Goal: Information Seeking & Learning: Learn about a topic

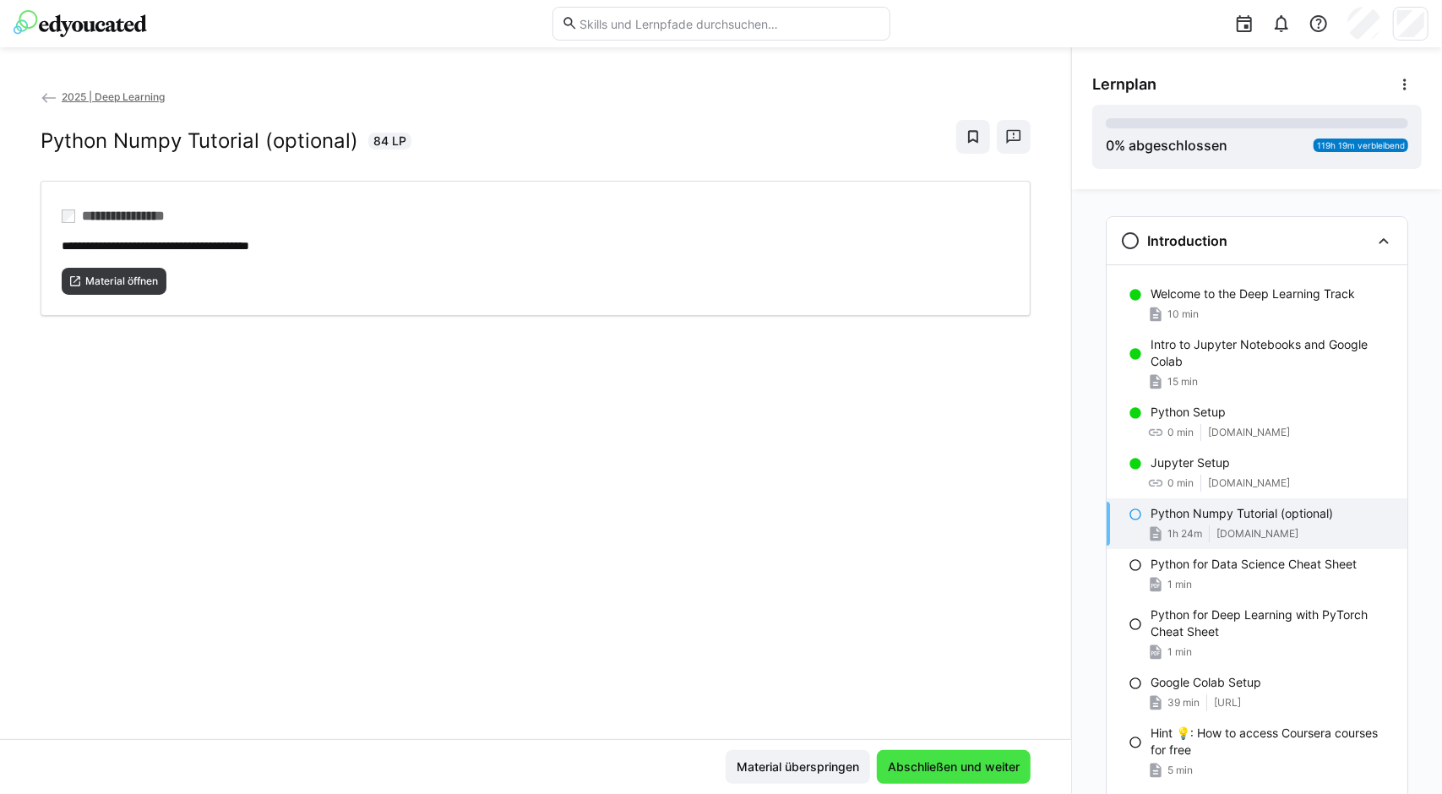
scroll to position [172, 0]
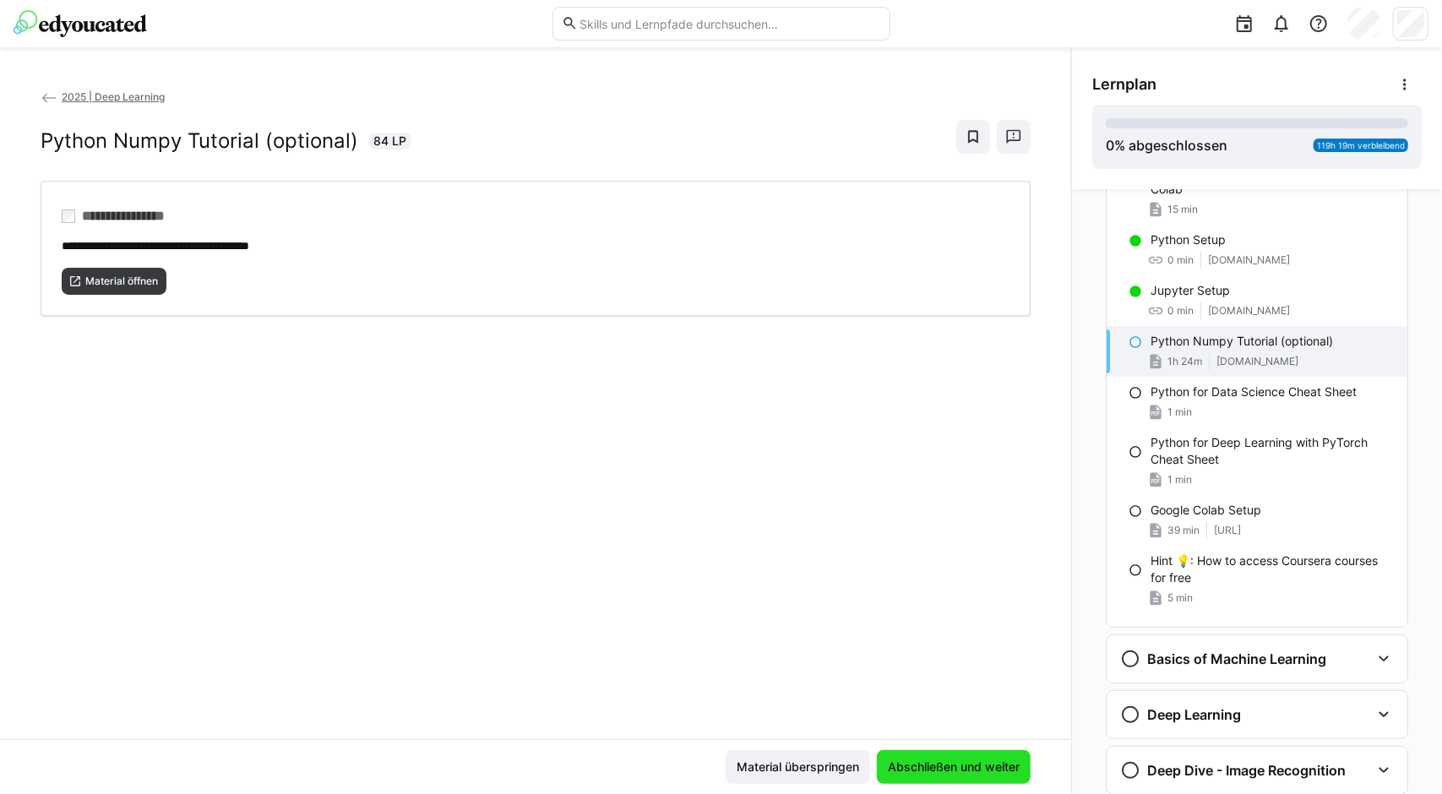
click at [903, 776] on span "Abschließen und weiter" at bounding box center [954, 767] width 154 height 34
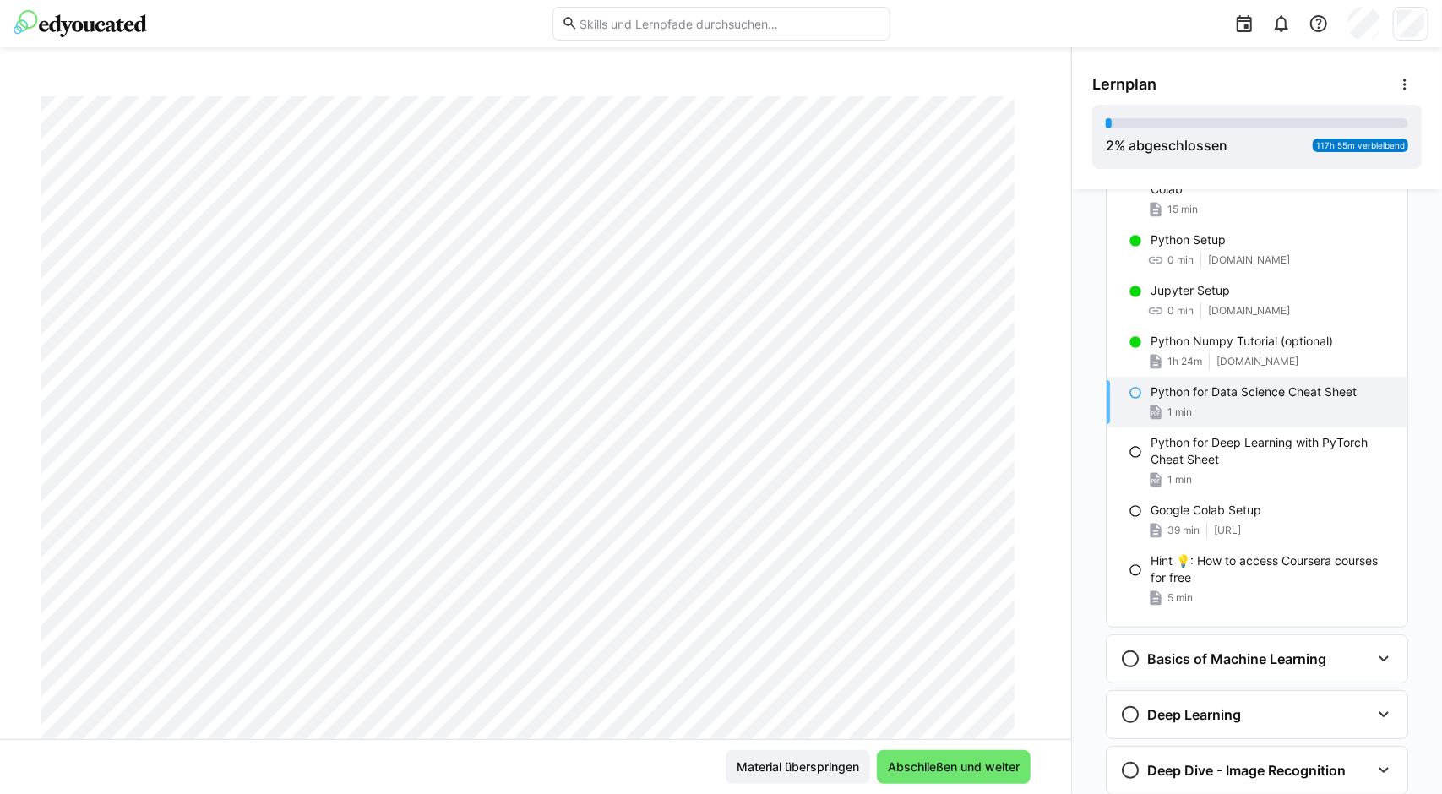
scroll to position [169, 0]
click at [921, 776] on span "Abschließen und weiter" at bounding box center [954, 767] width 154 height 34
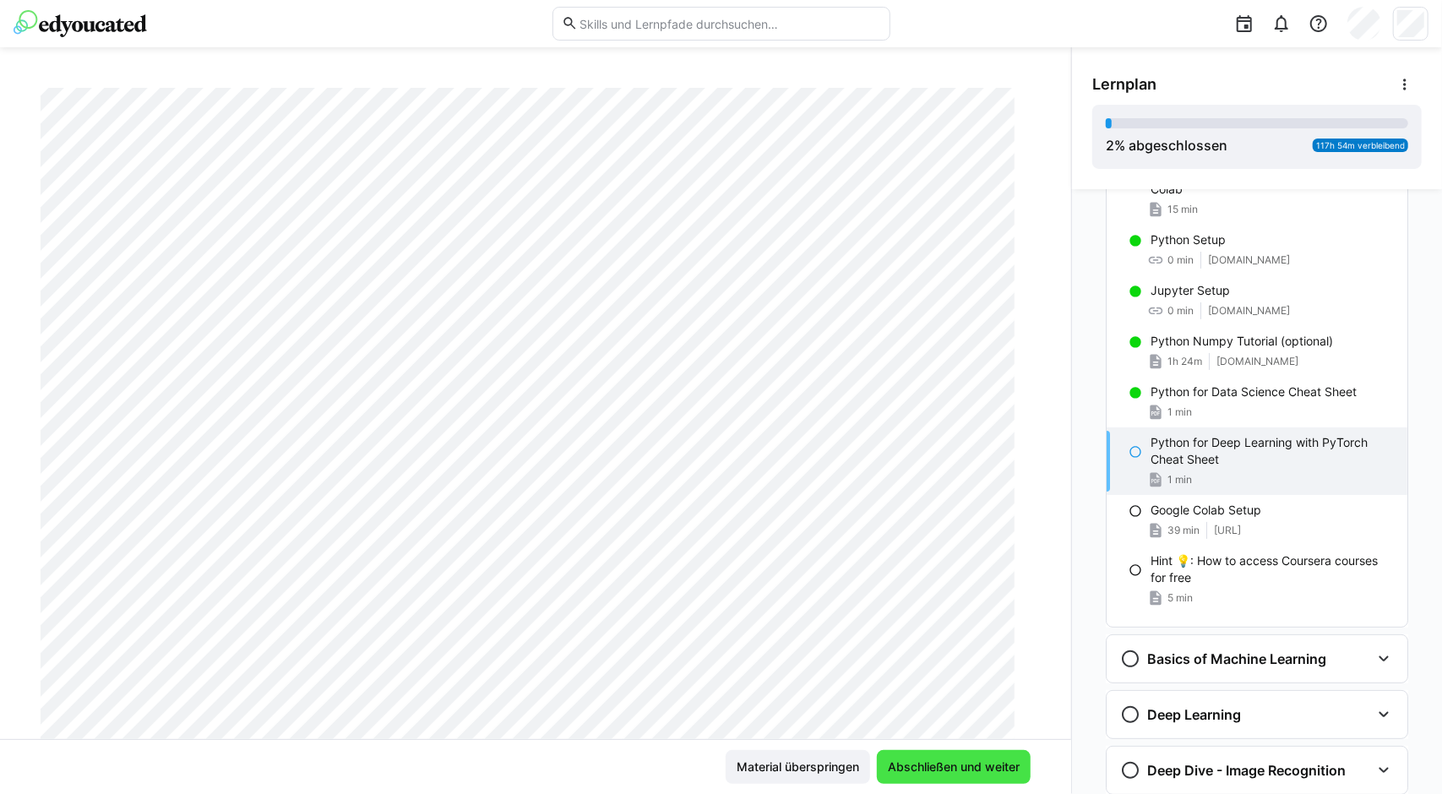
click at [921, 776] on span "Abschließen und weiter" at bounding box center [954, 767] width 154 height 34
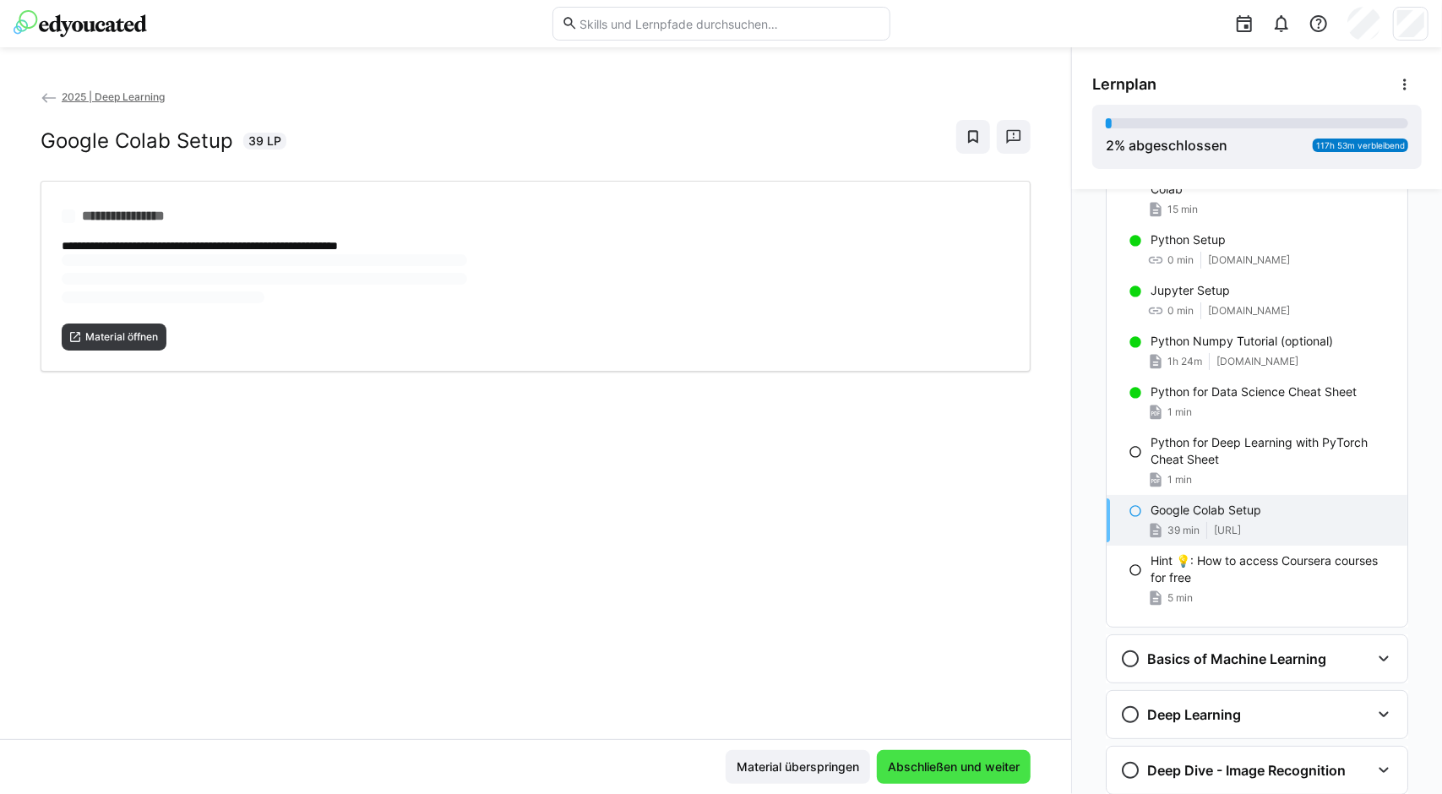
scroll to position [0, 0]
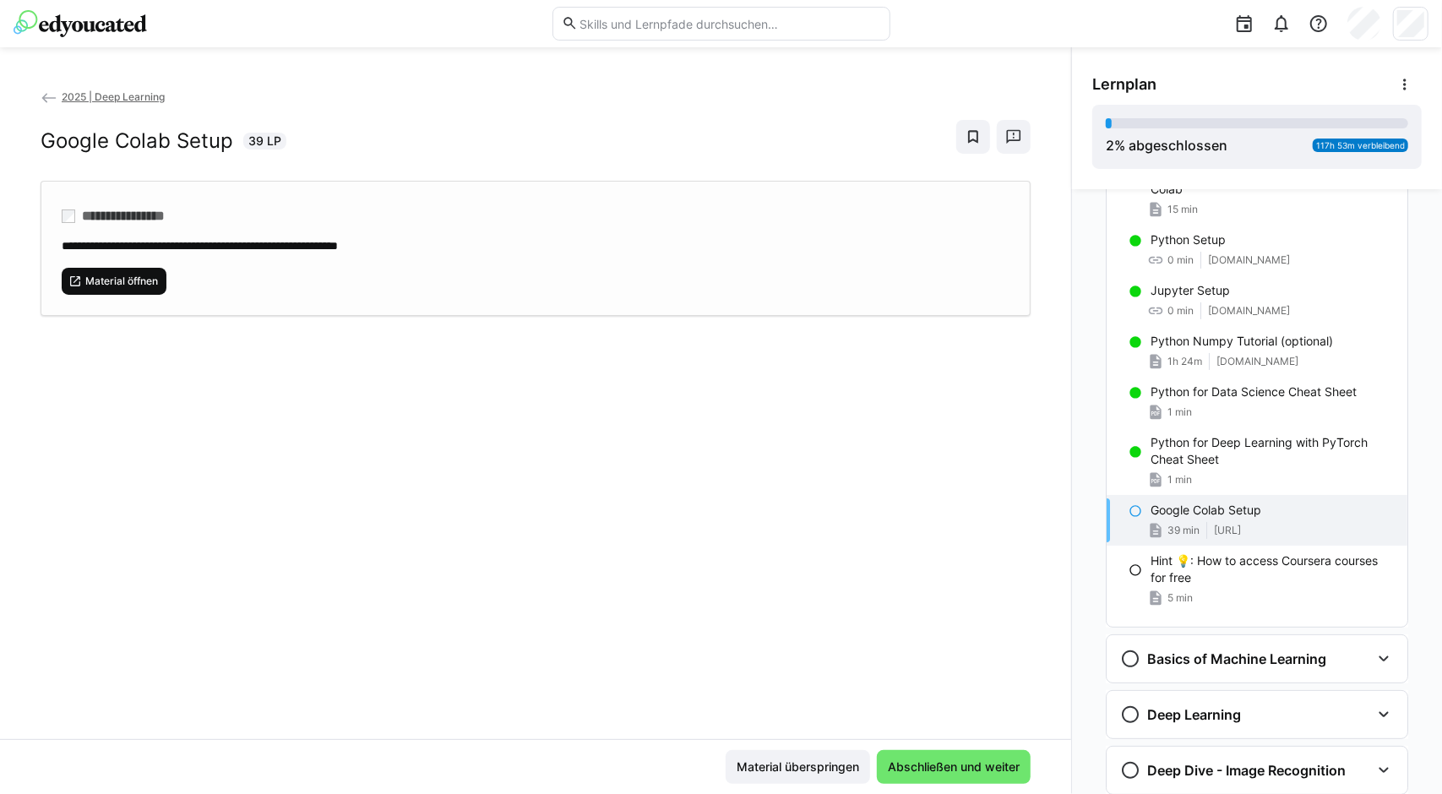
click at [127, 275] on span "Material öffnen" at bounding box center [122, 282] width 76 height 14
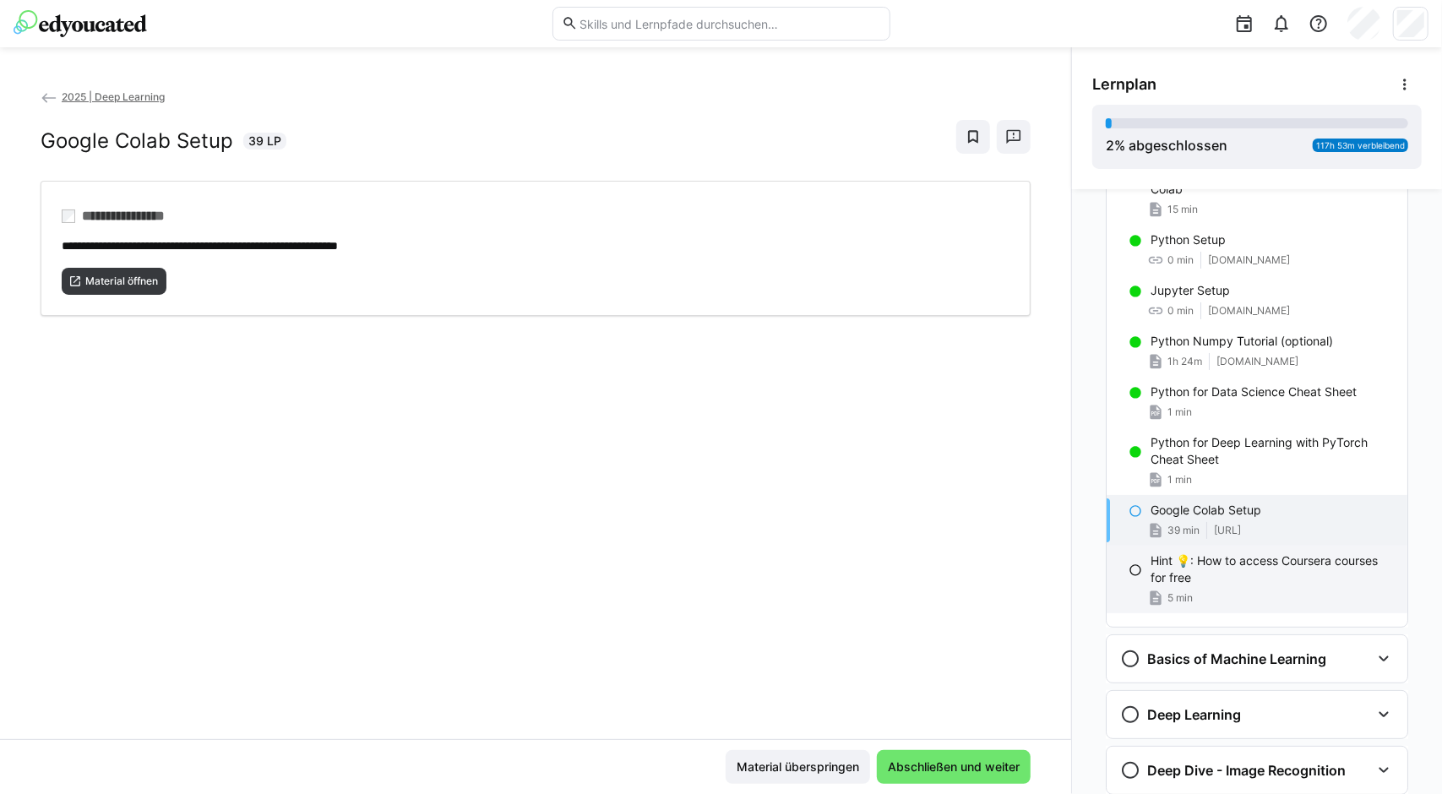
click at [1203, 583] on p "Hint 💡: How to access Coursera courses for free" at bounding box center [1271, 569] width 243 height 34
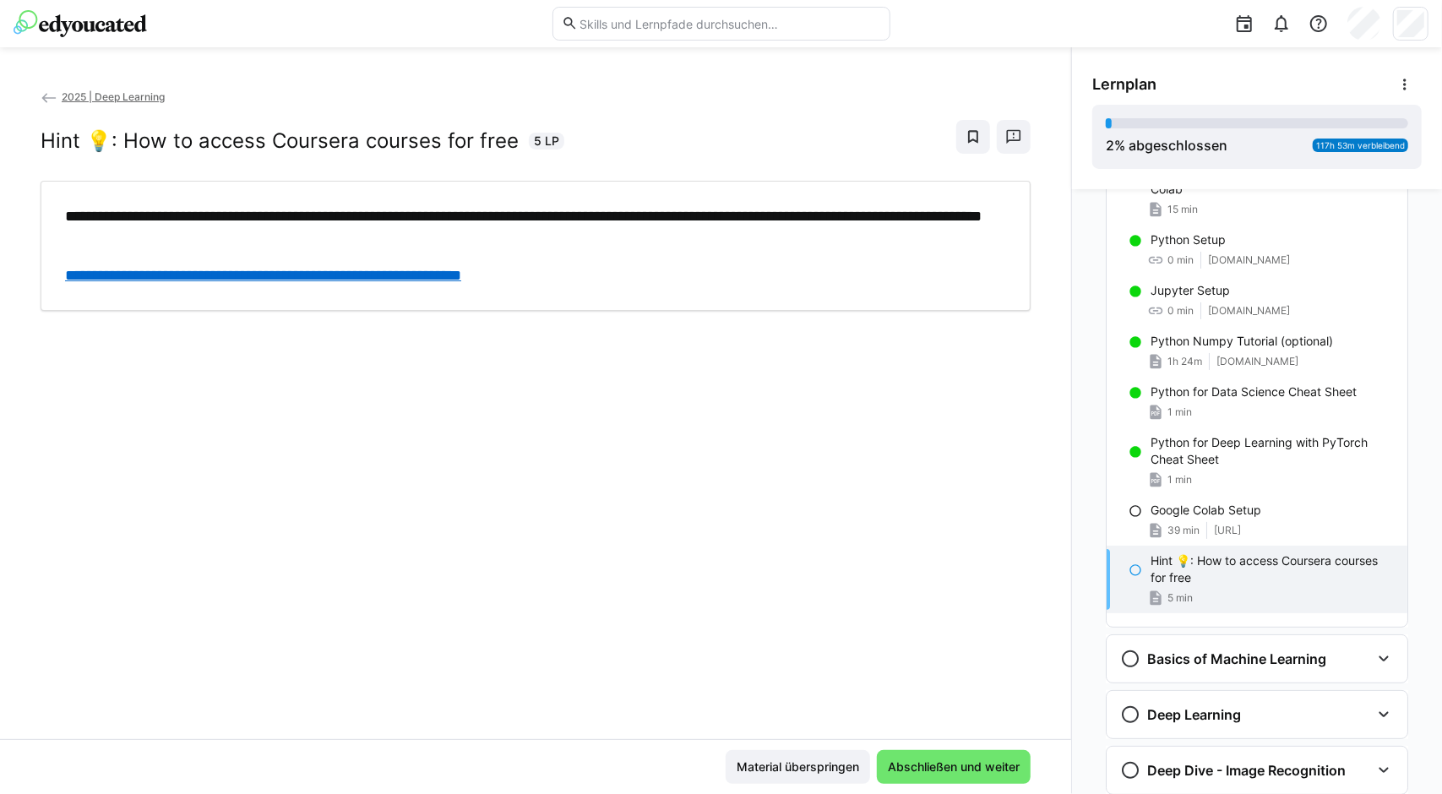
click at [413, 269] on link "**********" at bounding box center [263, 275] width 396 height 15
click at [956, 755] on span "Abschließen und weiter" at bounding box center [954, 767] width 154 height 34
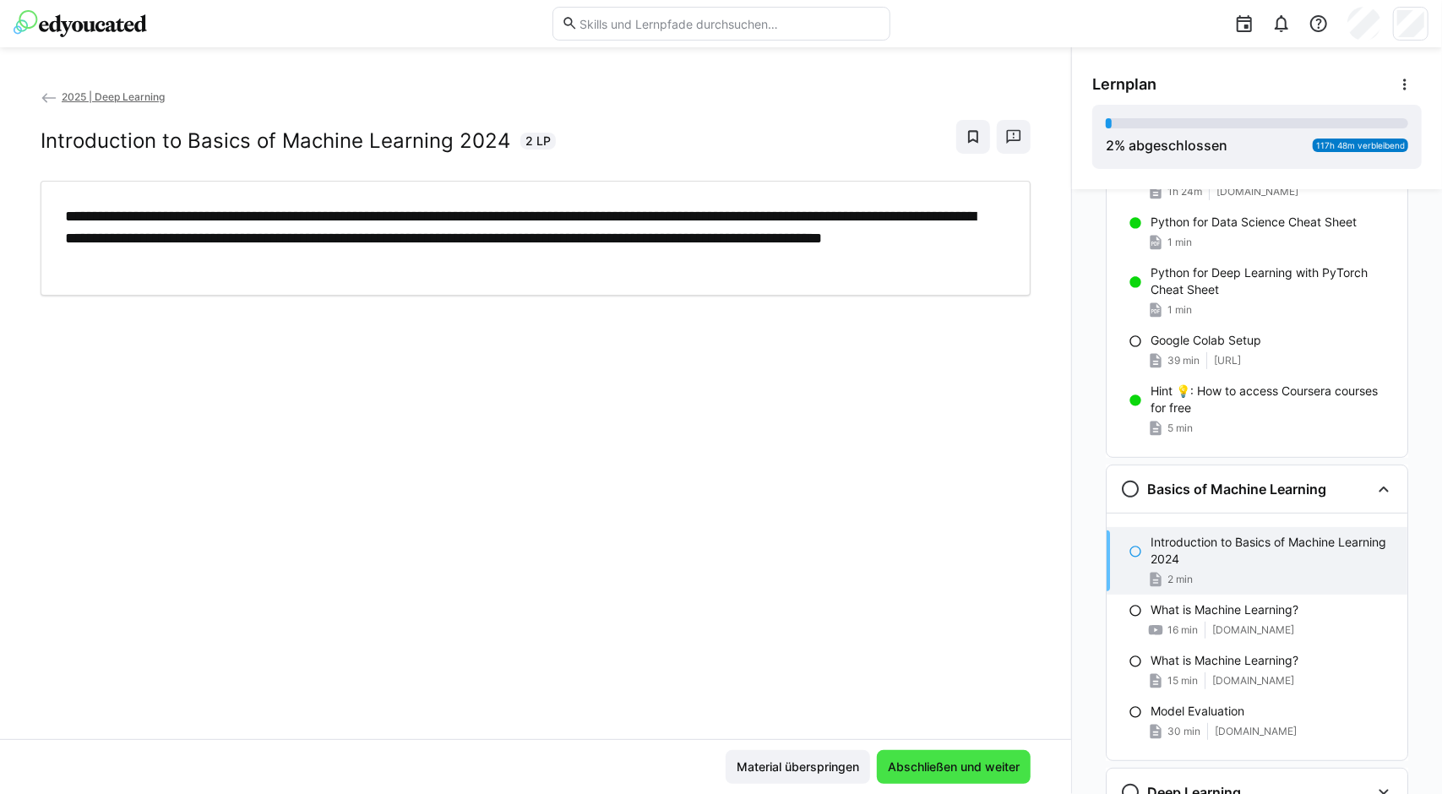
scroll to position [347, 0]
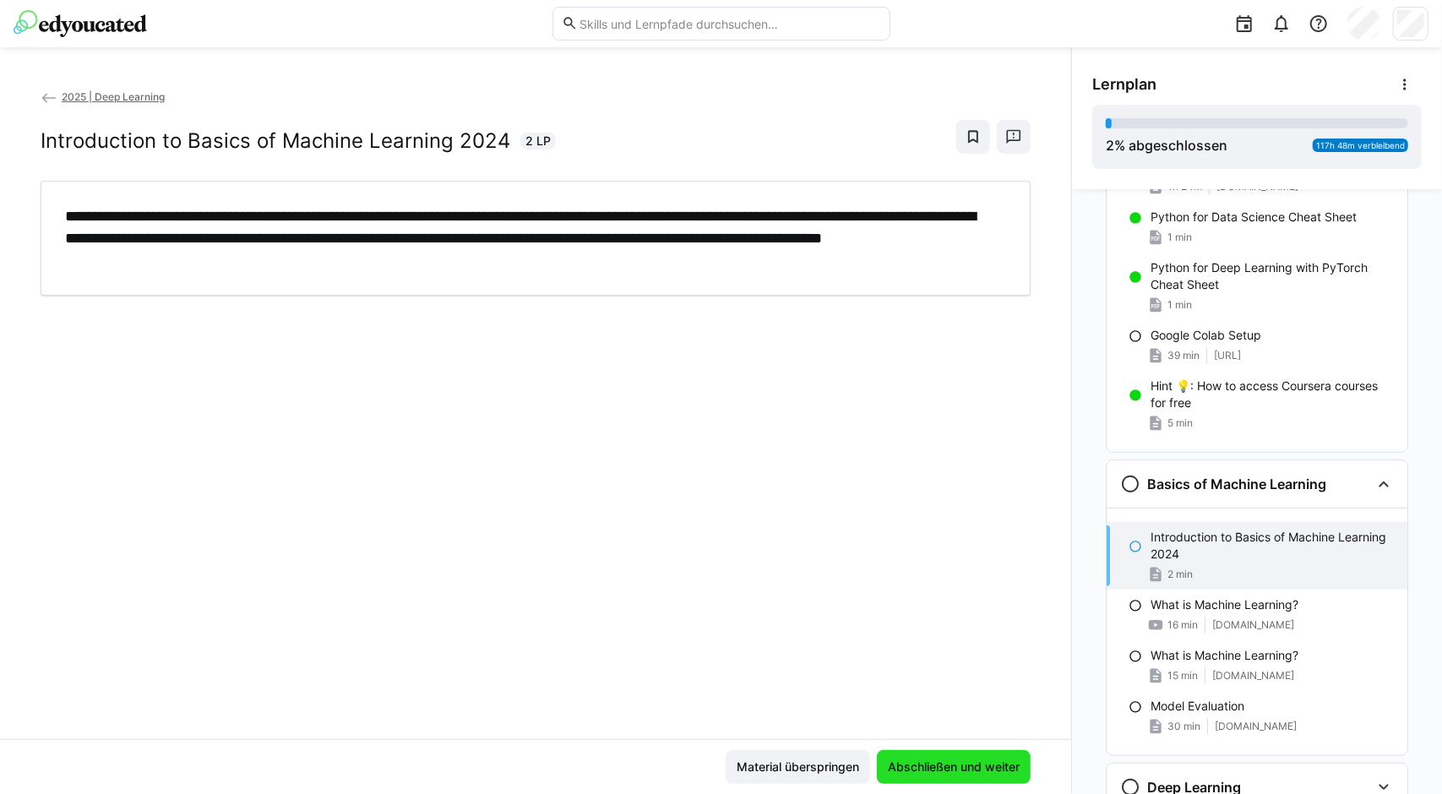
click at [967, 753] on span "Abschließen und weiter" at bounding box center [954, 767] width 154 height 34
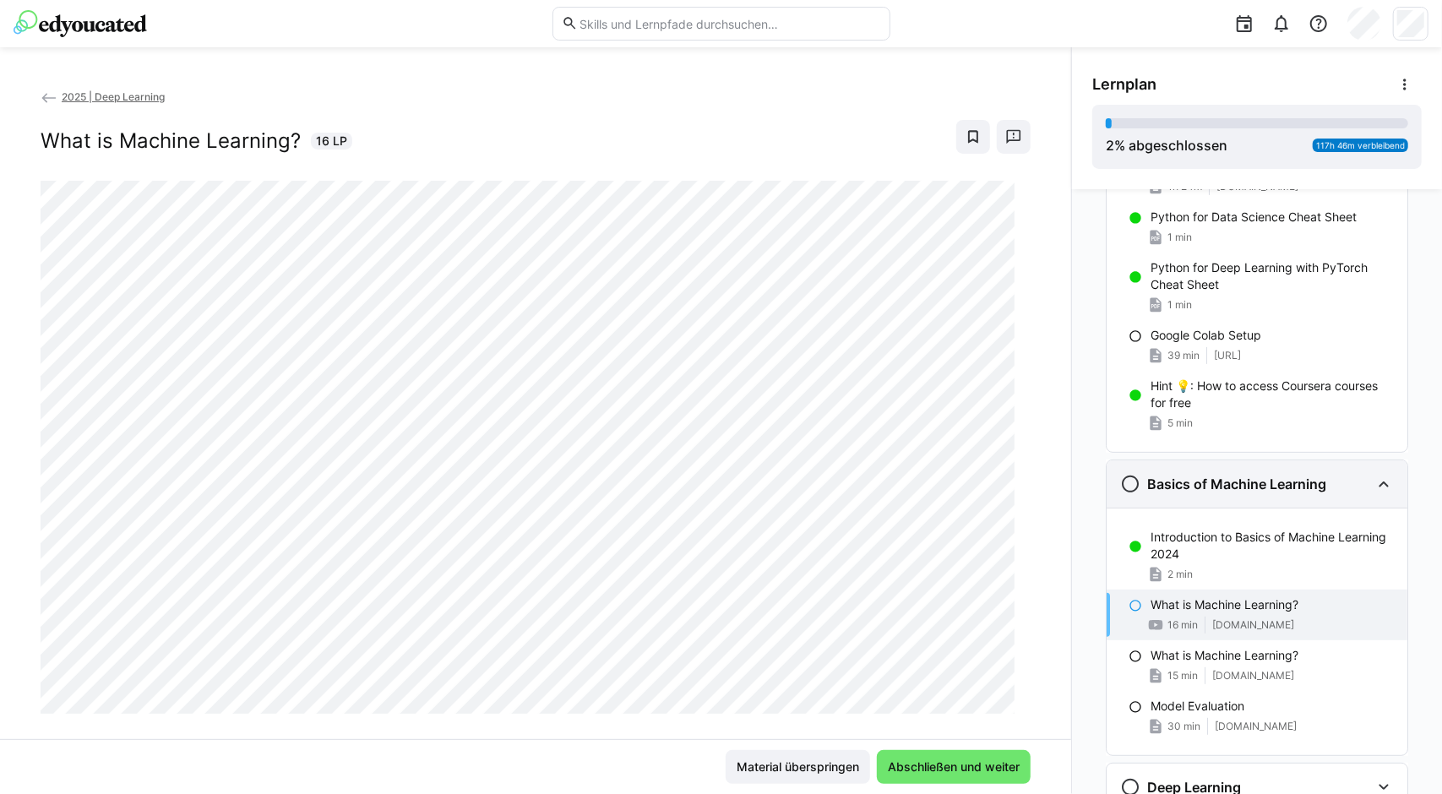
click at [1155, 496] on div "Basics of Machine Learning" at bounding box center [1256, 483] width 301 height 47
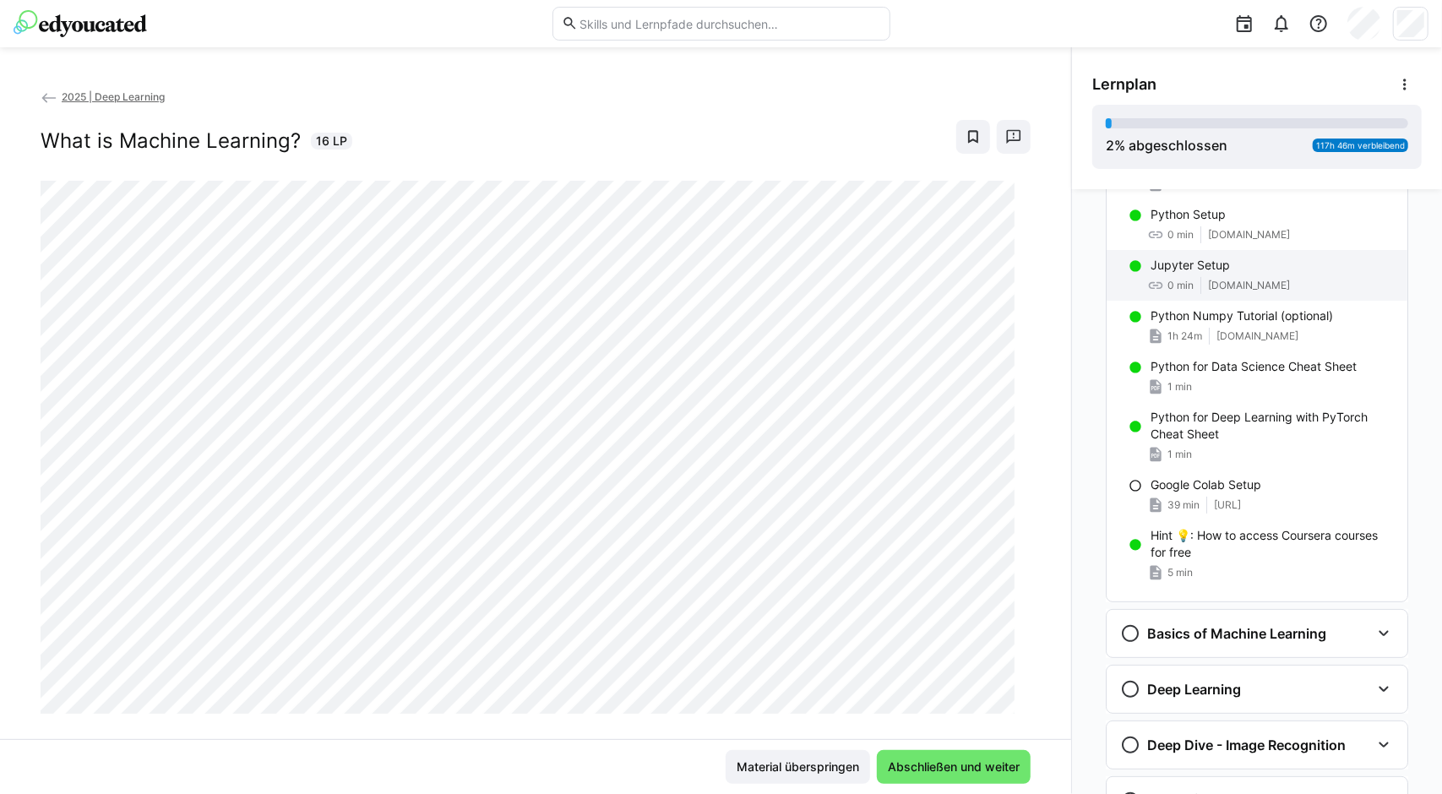
scroll to position [94, 0]
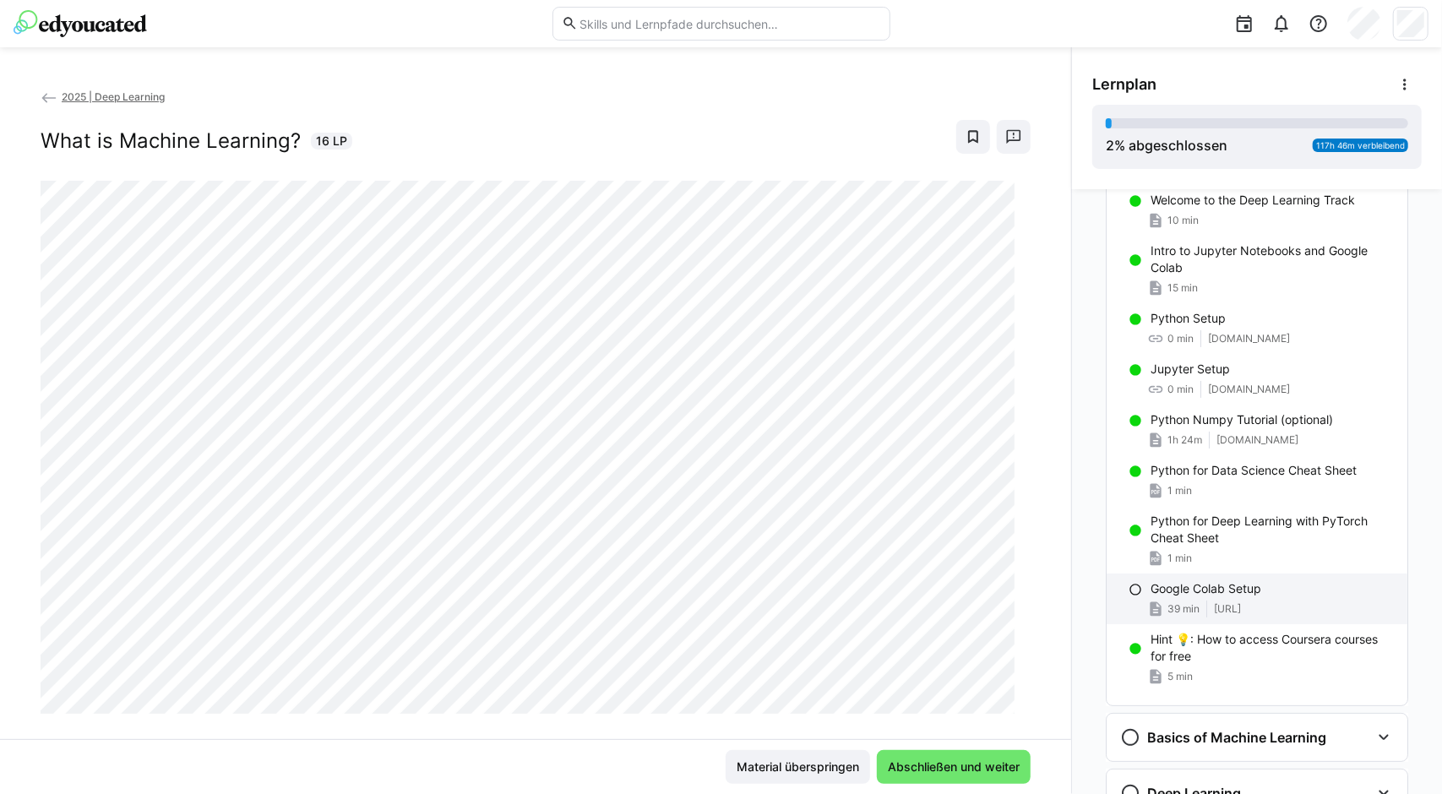
click at [1180, 592] on p "Google Colab Setup" at bounding box center [1205, 588] width 111 height 17
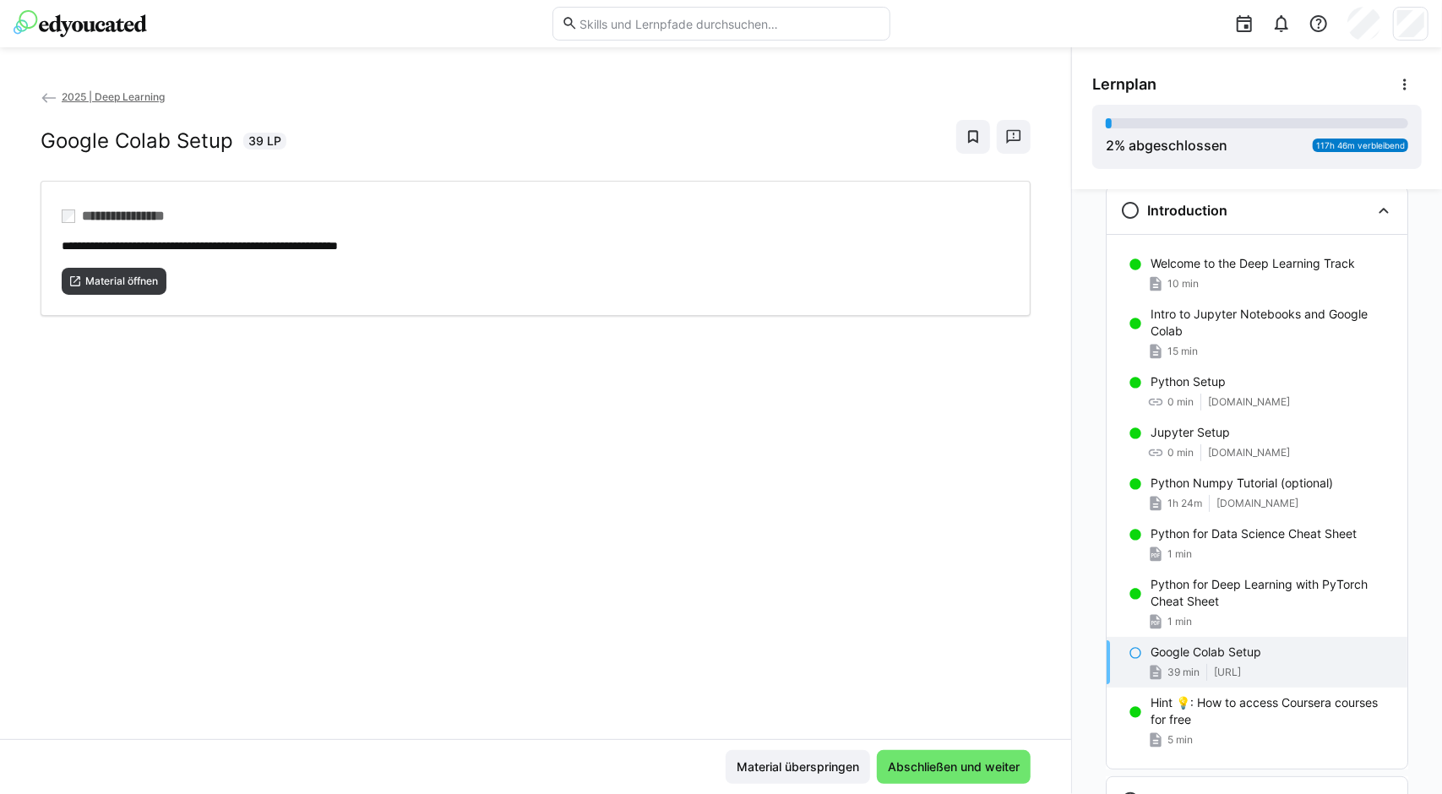
scroll to position [27, 0]
click at [150, 268] on span "Material öffnen" at bounding box center [114, 281] width 105 height 27
click at [916, 767] on span "Abschließen und weiter" at bounding box center [953, 766] width 137 height 17
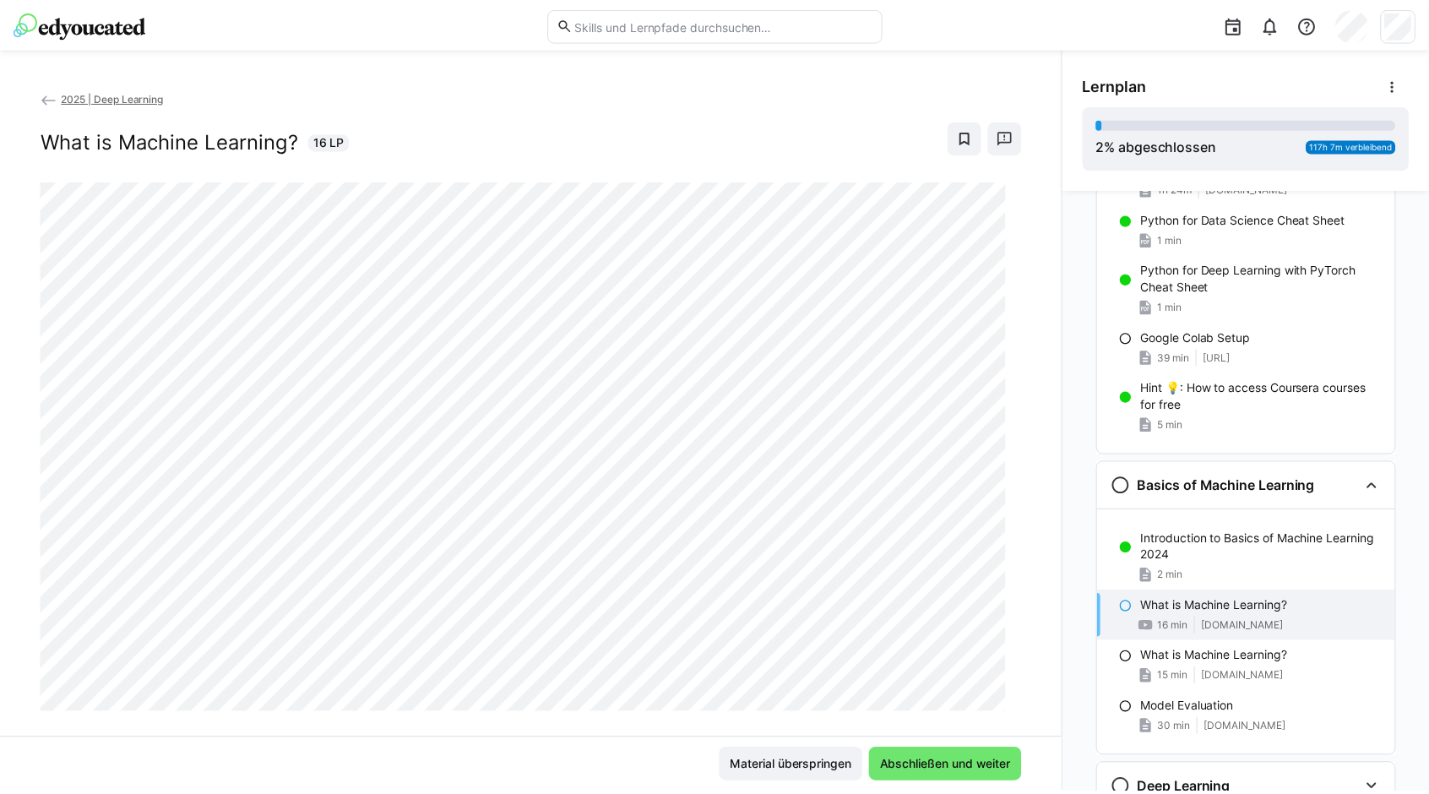
scroll to position [347, 0]
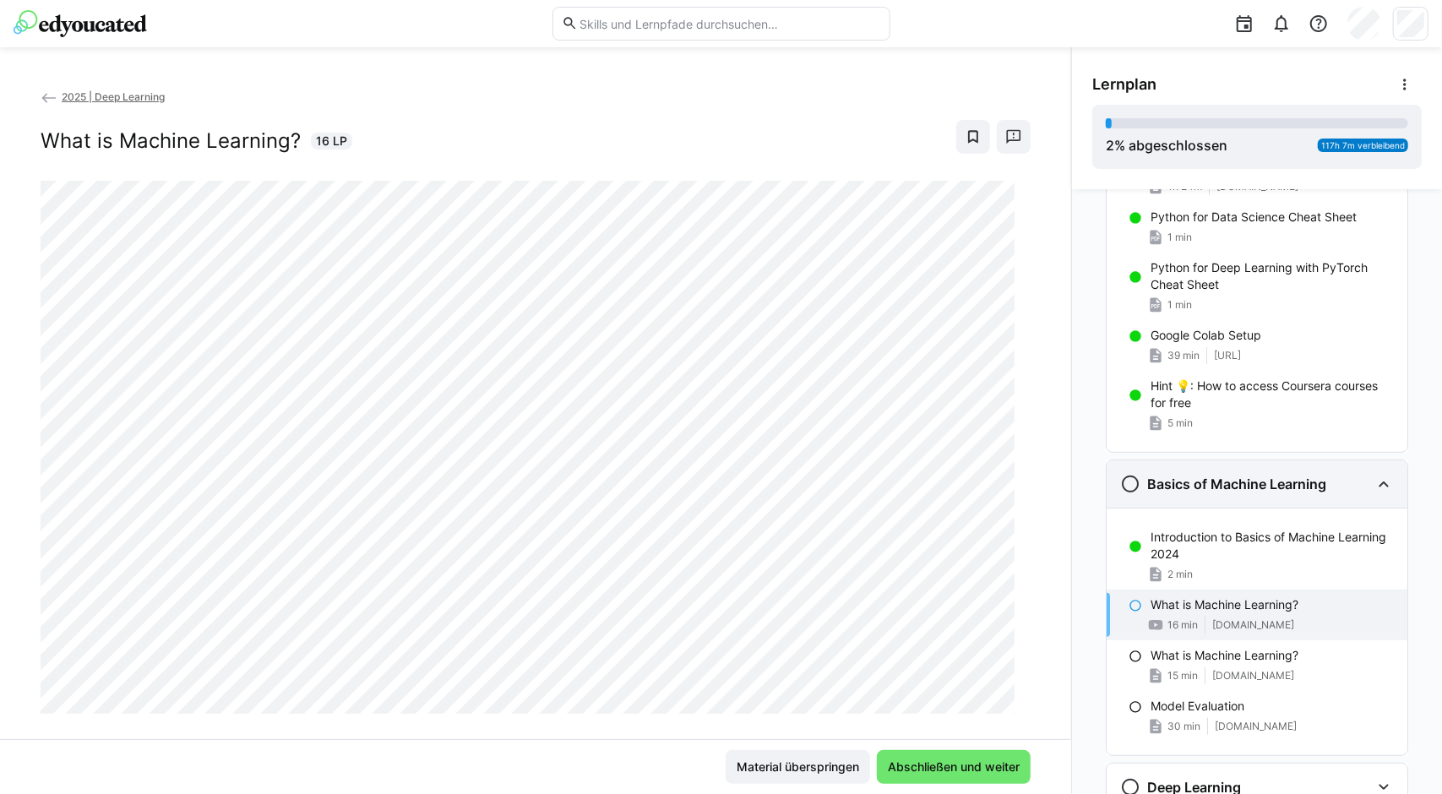
click at [1277, 476] on h3 "Basics of Machine Learning" at bounding box center [1236, 484] width 179 height 17
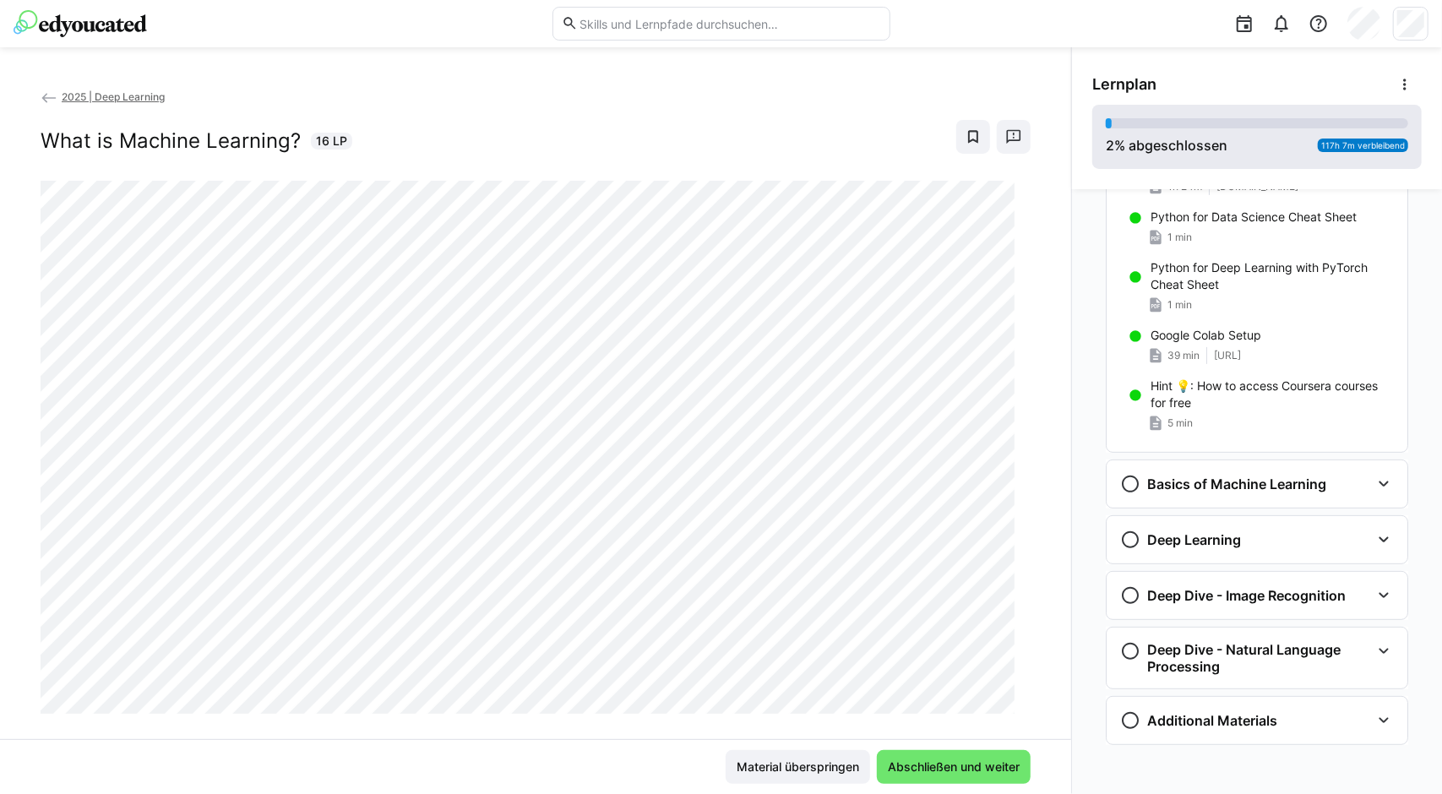
click at [1211, 142] on div "2 % abgeschlossen" at bounding box center [1167, 145] width 122 height 20
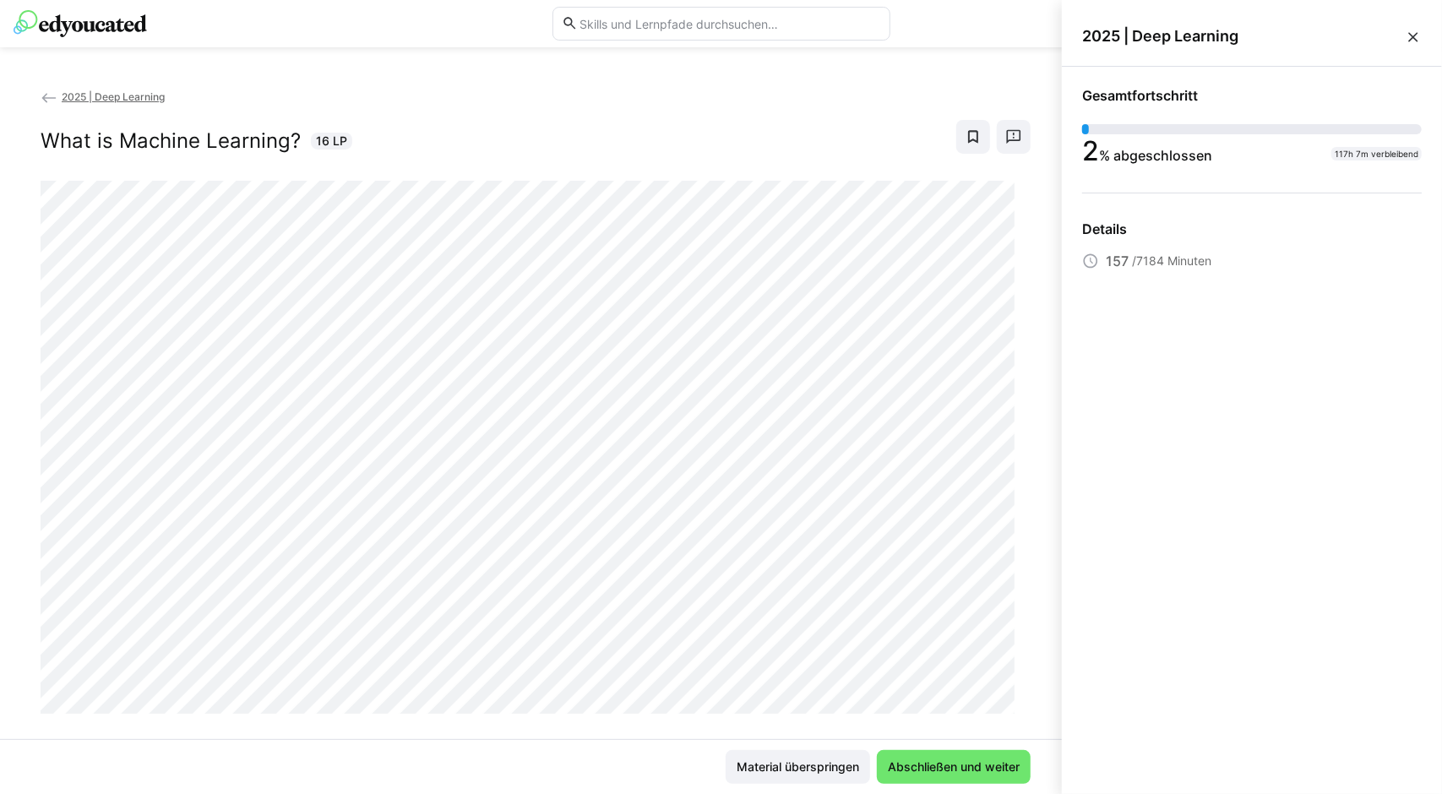
click at [1042, 293] on div "2025 | Deep Learning What is Machine Learning? 16 LP" at bounding box center [535, 413] width 1071 height 651
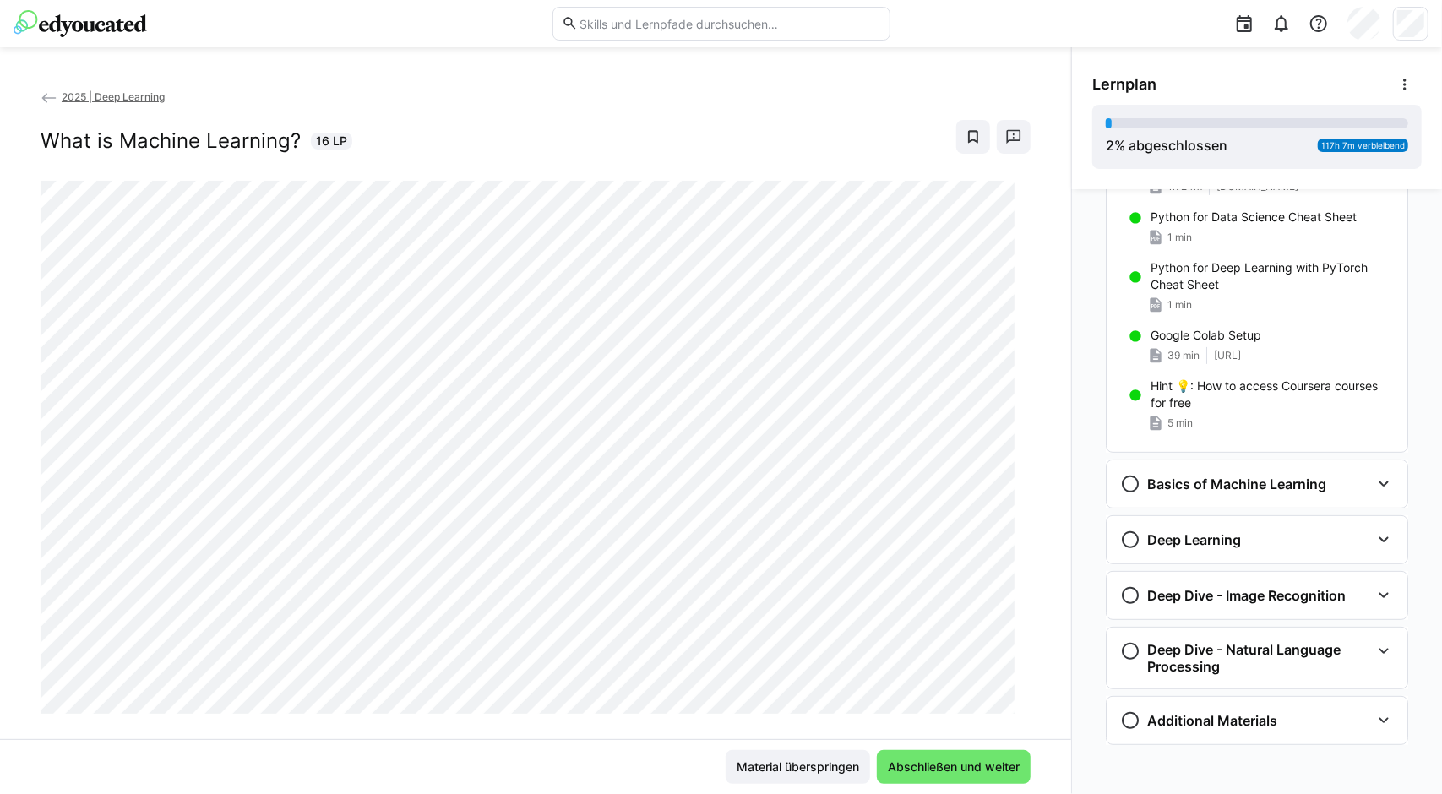
click at [71, 104] on app-back-navigation "2025 | Deep Learning" at bounding box center [536, 97] width 990 height 19
click at [72, 95] on span "2025 | Deep Learning" at bounding box center [113, 96] width 103 height 13
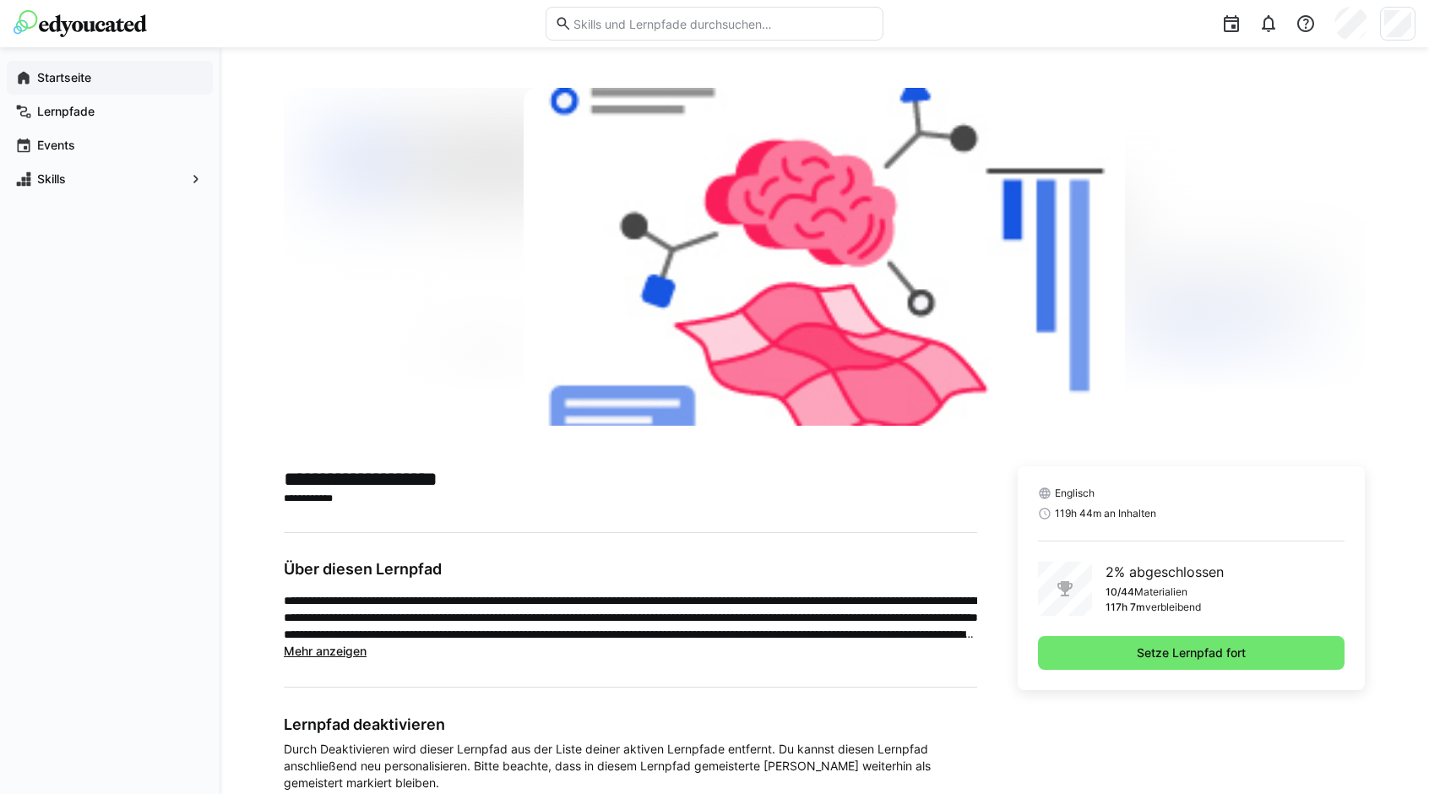
click at [0, 0] on app-navigation-label "Startseite" at bounding box center [0, 0] width 0 height 0
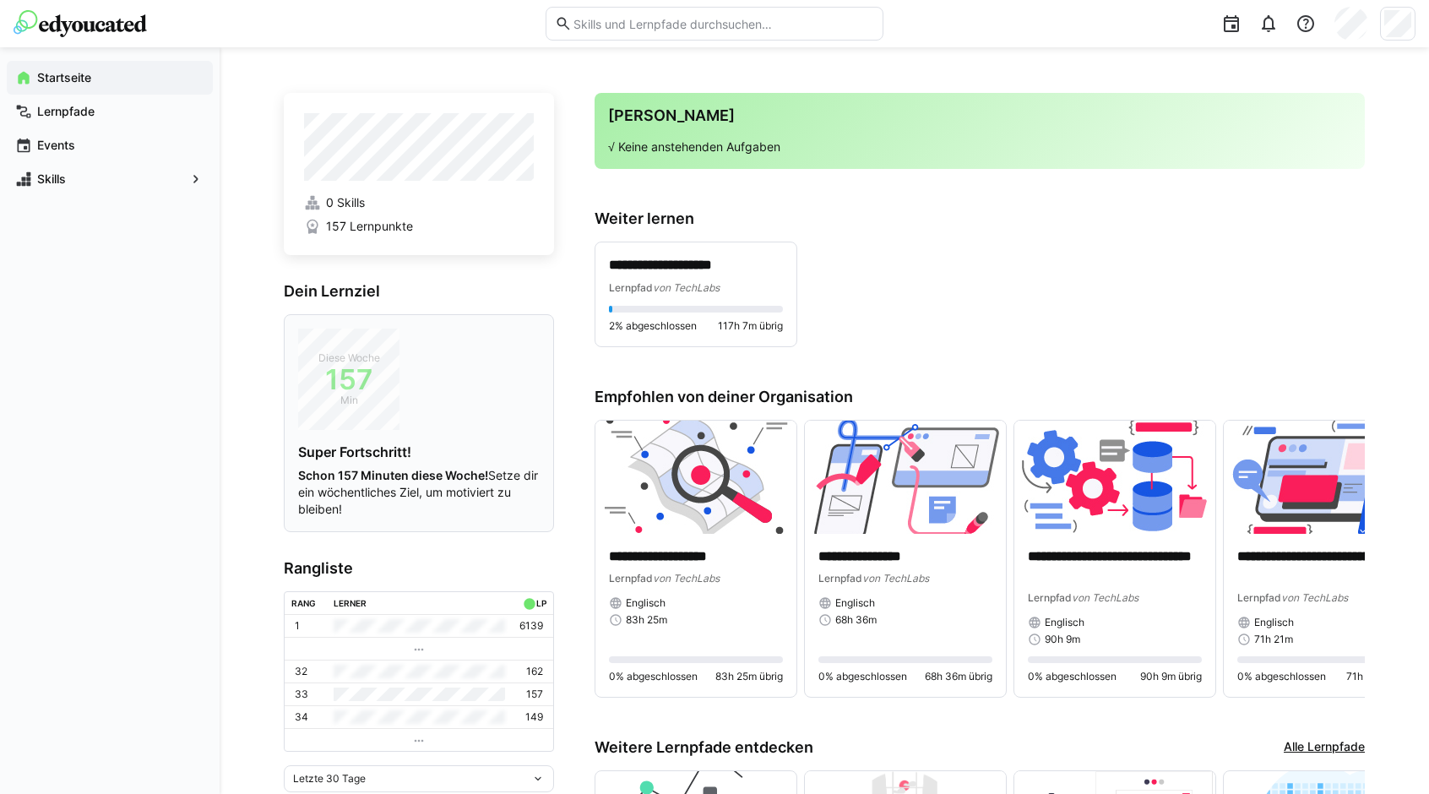
click at [453, 381] on div "Diese Woche 157 Min Super Fortschritt! Schon 157 Minuten diese Woche! Setze dir…" at bounding box center [419, 423] width 242 height 189
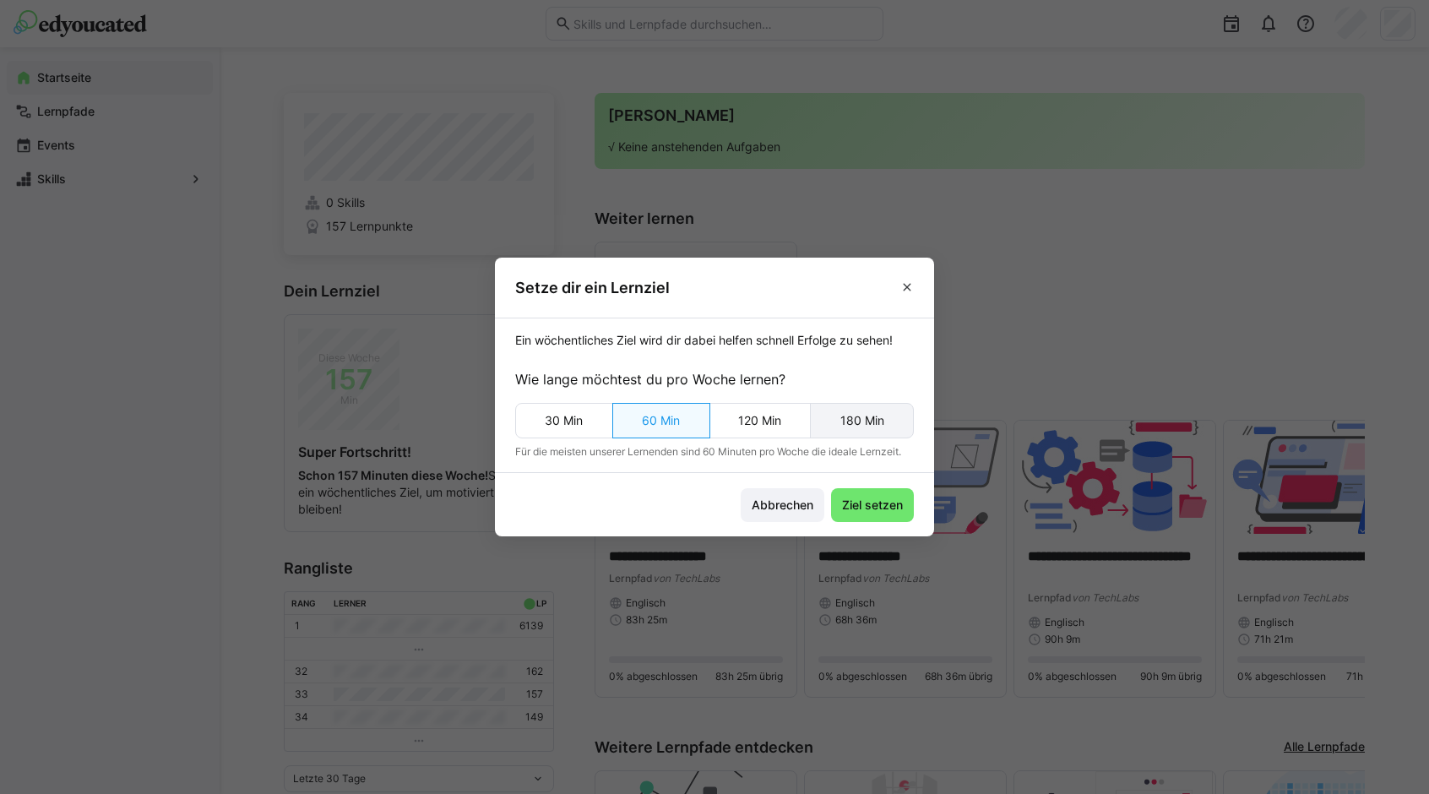
click at [855, 425] on eds-button-option "180 Min" at bounding box center [862, 420] width 104 height 35
click at [765, 428] on eds-button-option "120 Min" at bounding box center [760, 420] width 103 height 35
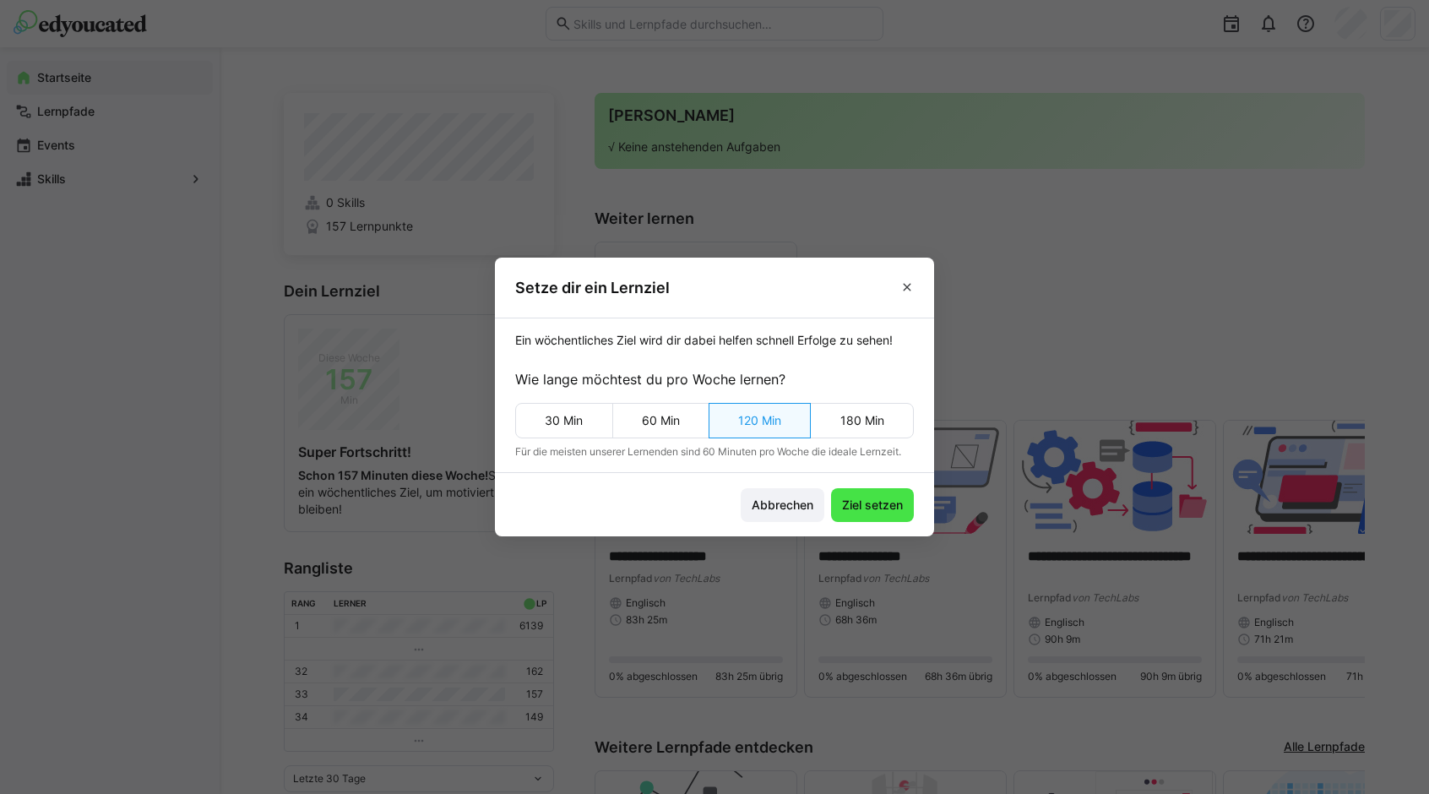
click at [890, 509] on span "Ziel setzen" at bounding box center [873, 505] width 66 height 17
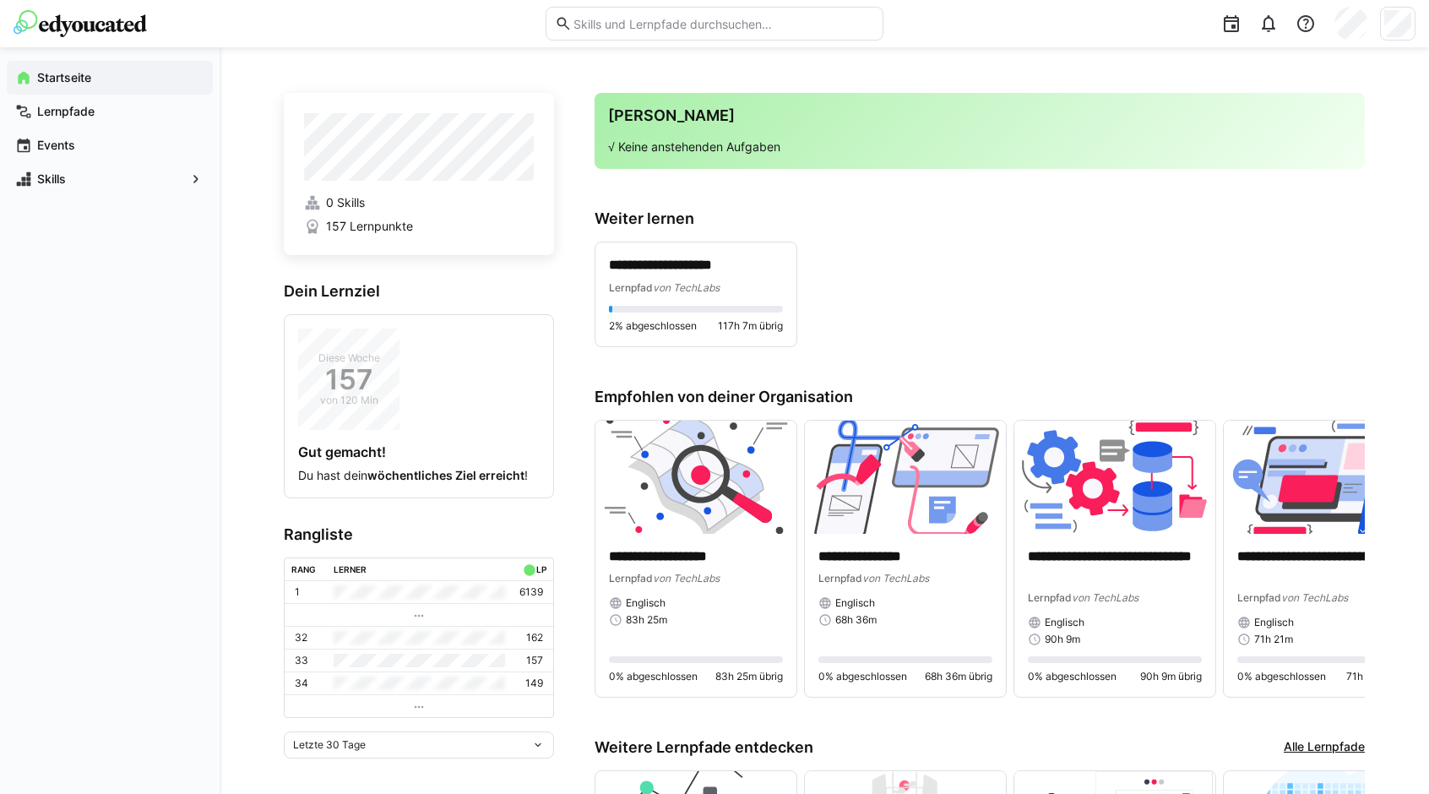
scroll to position [253, 0]
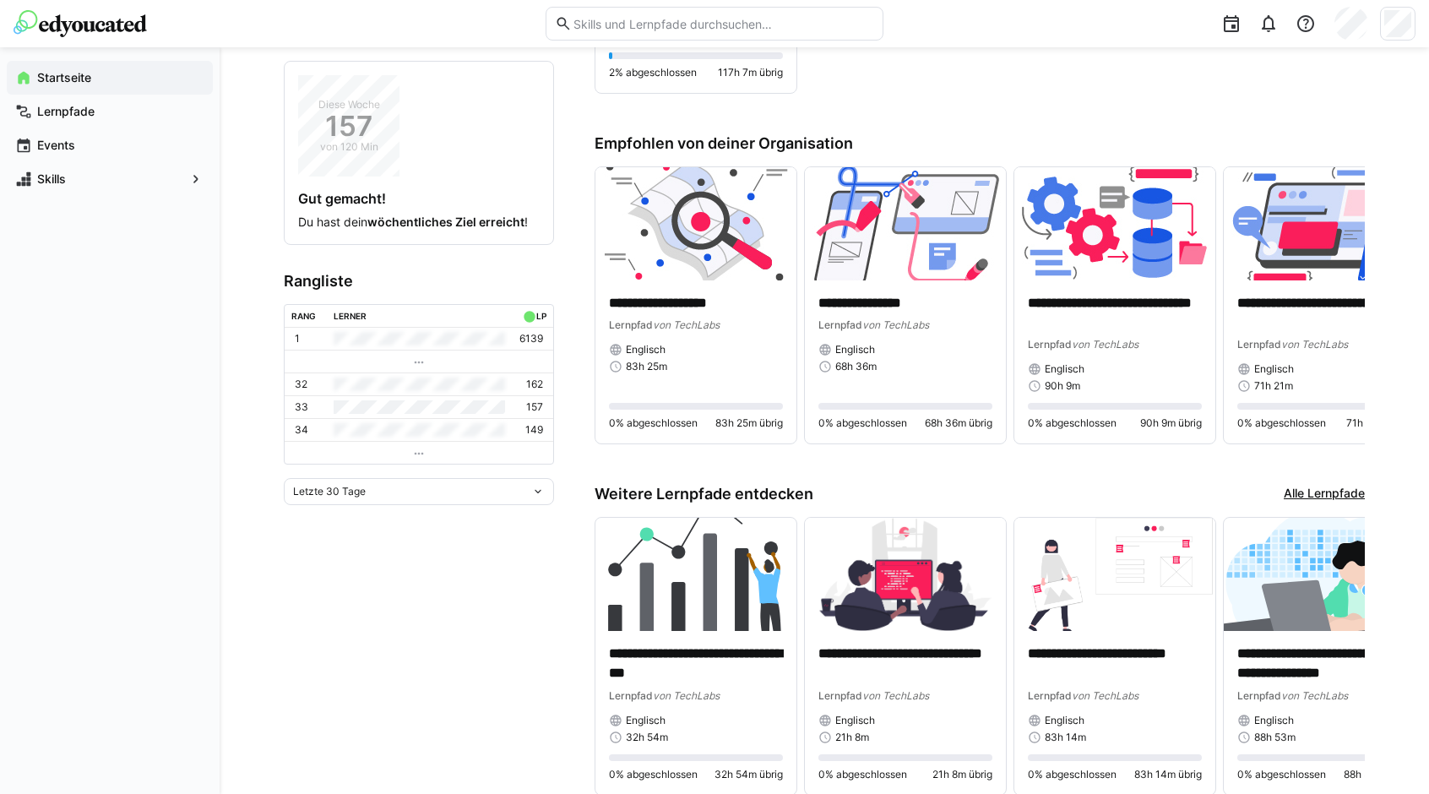
click at [458, 481] on div "Letzte 30 Tage" at bounding box center [419, 491] width 270 height 27
click at [475, 531] on span "Letzte 7 Tage" at bounding box center [419, 524] width 270 height 27
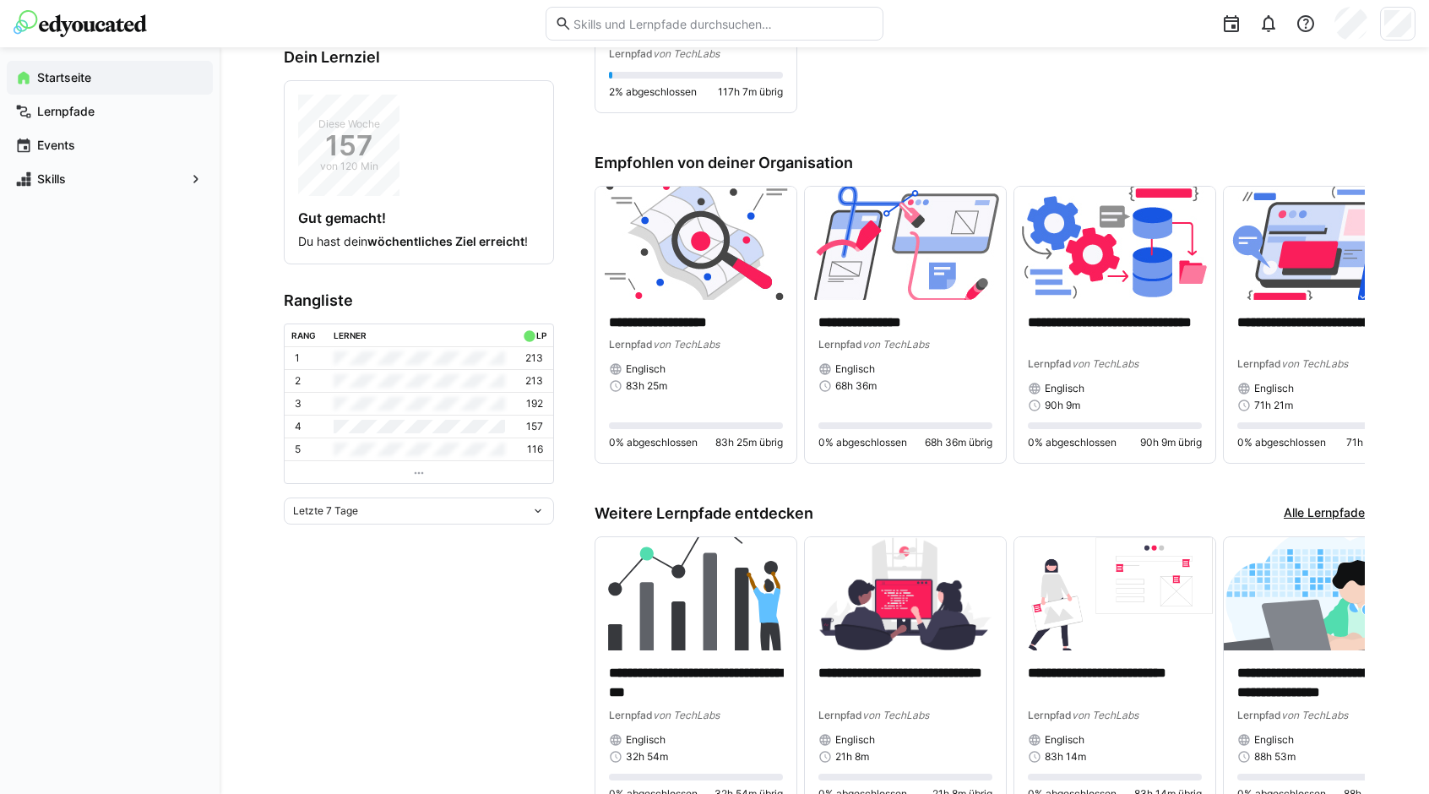
scroll to position [63, 0]
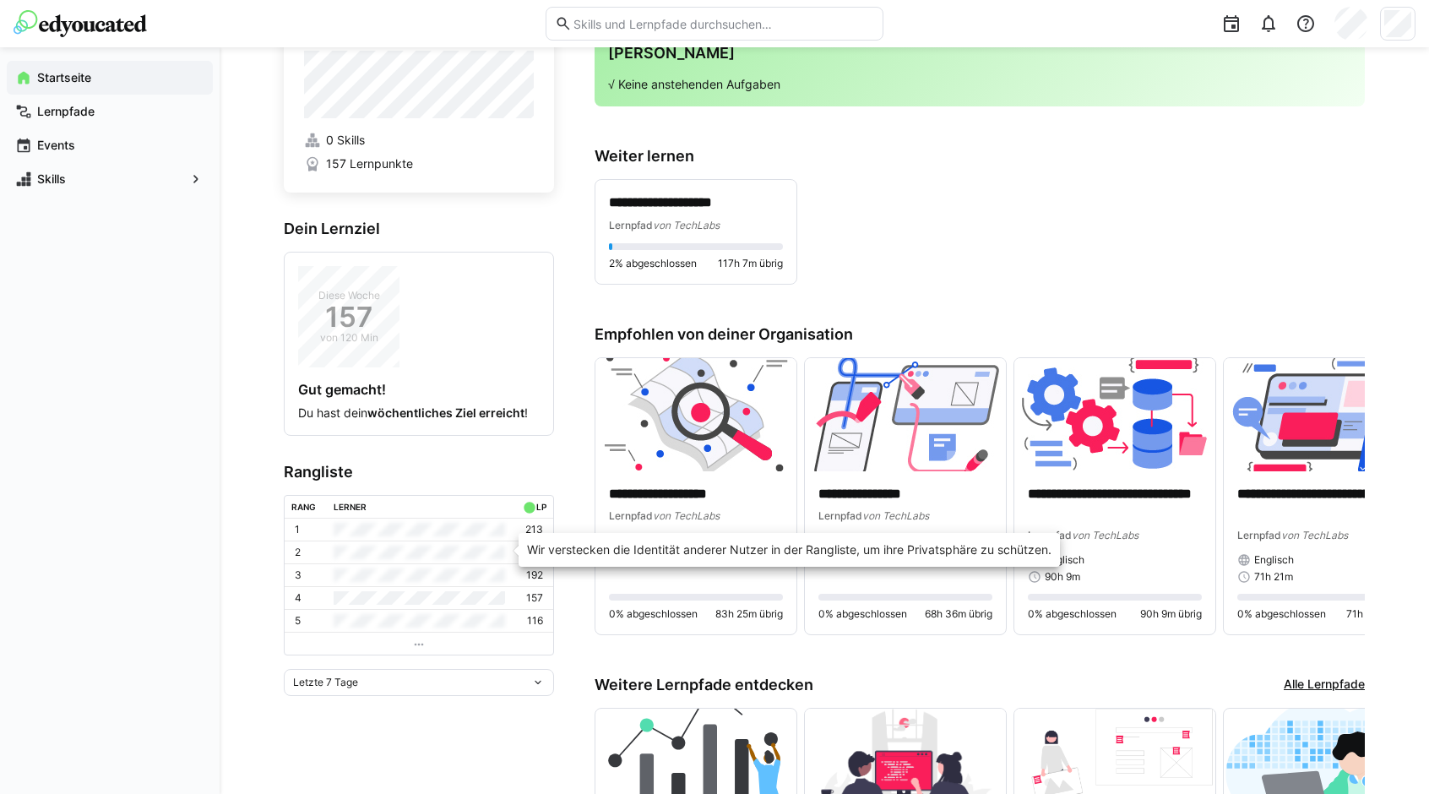
click at [411, 544] on td at bounding box center [419, 552] width 184 height 23
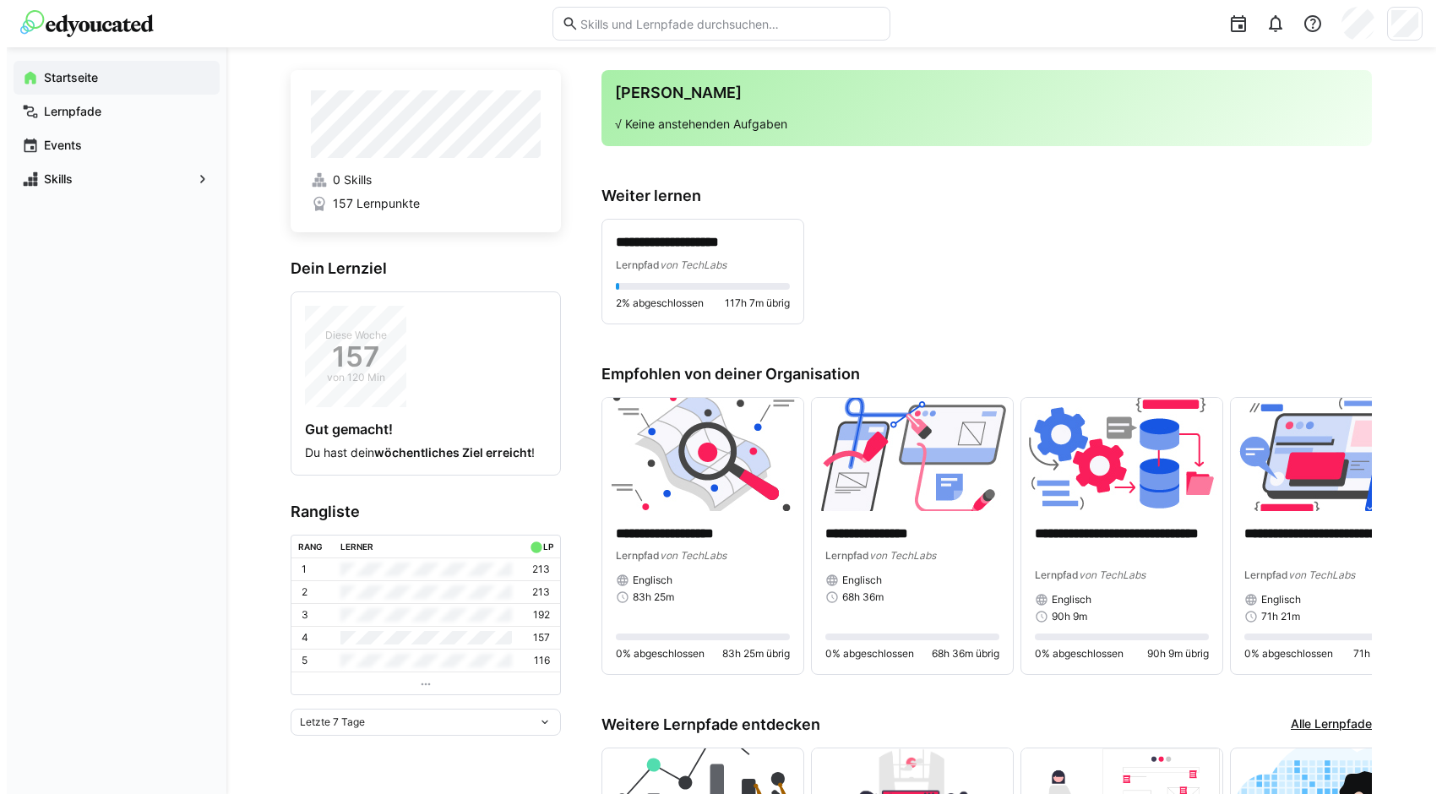
scroll to position [0, 0]
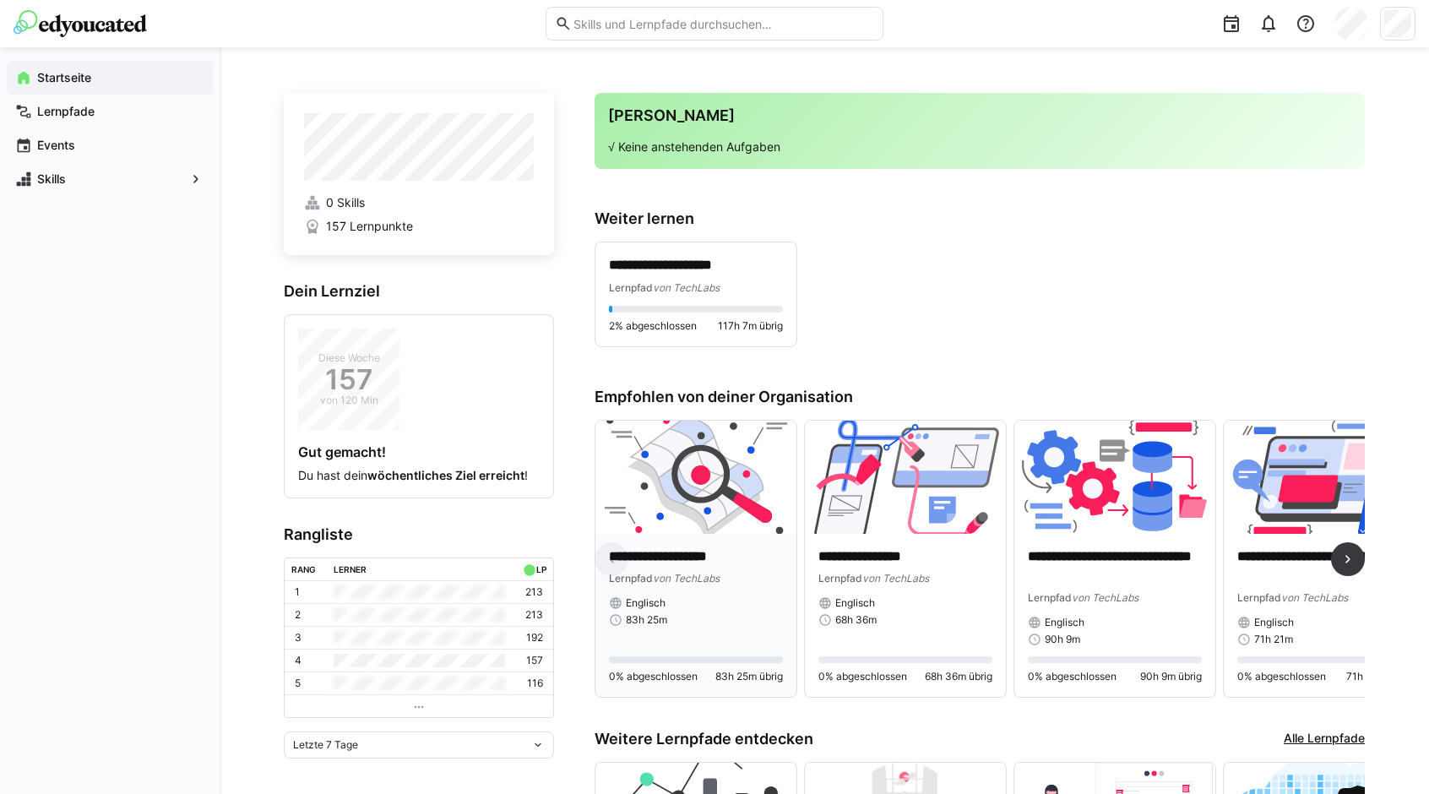
click at [651, 478] on img at bounding box center [695, 477] width 201 height 113
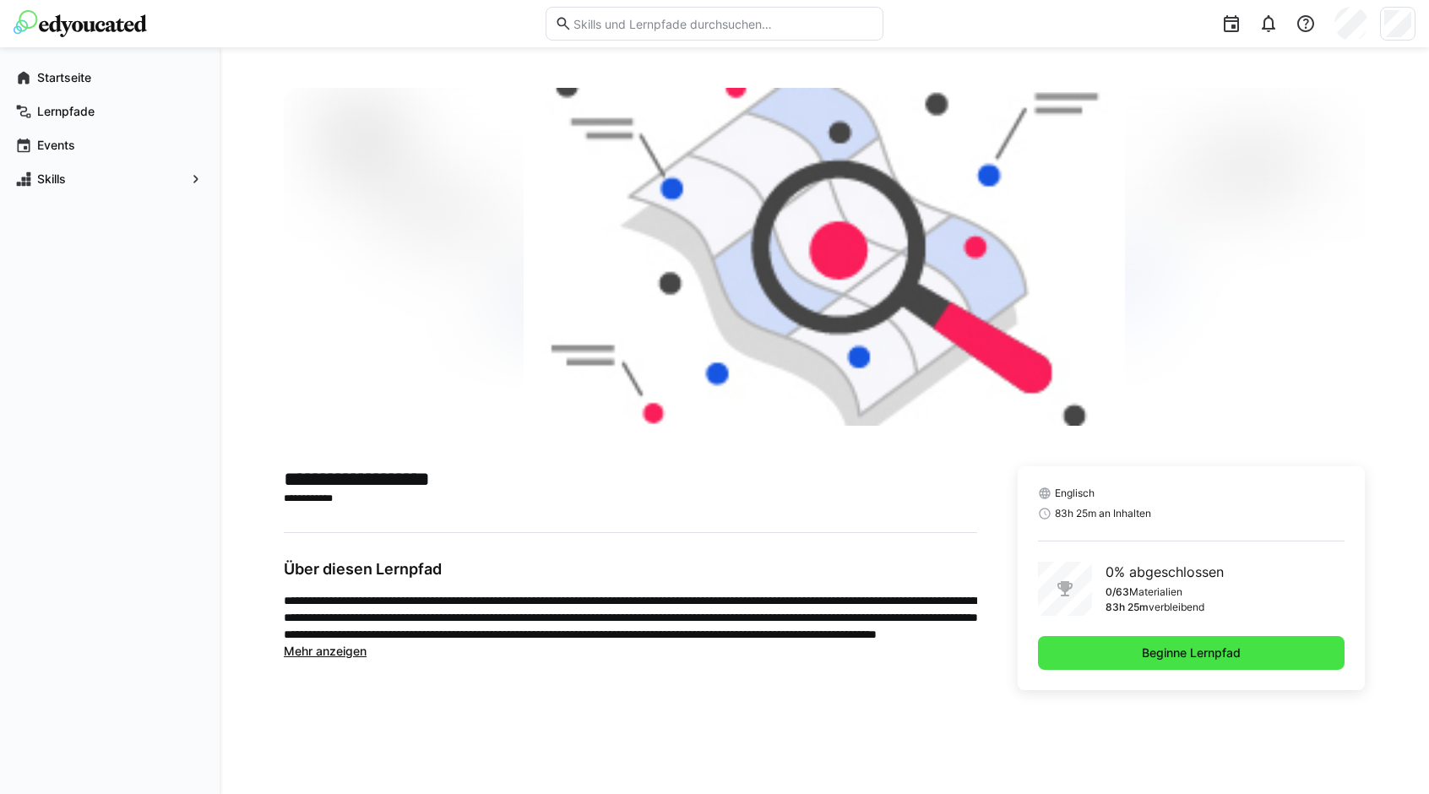
click at [1055, 644] on span "Beginne Lernpfad" at bounding box center [1191, 653] width 307 height 34
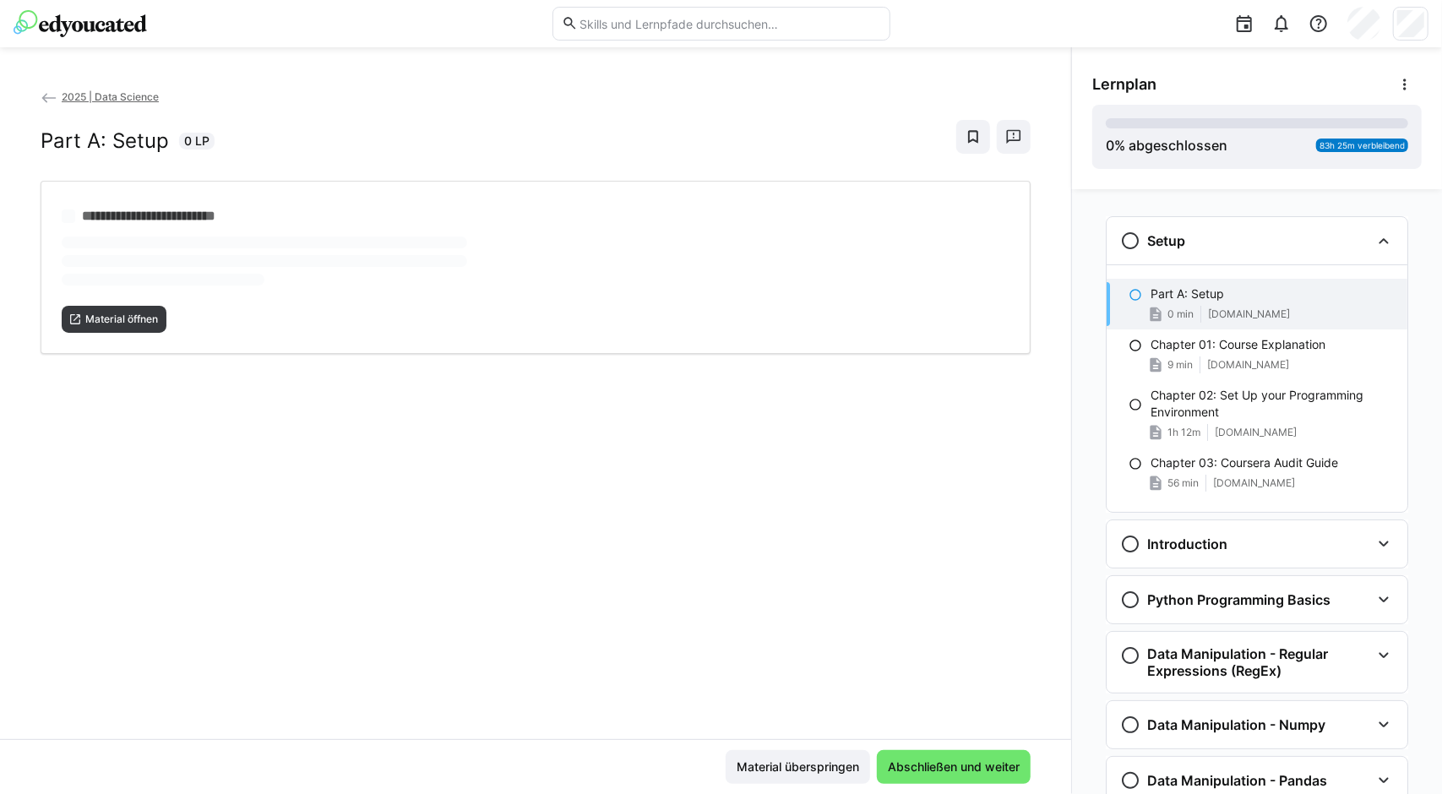
scroll to position [27, 0]
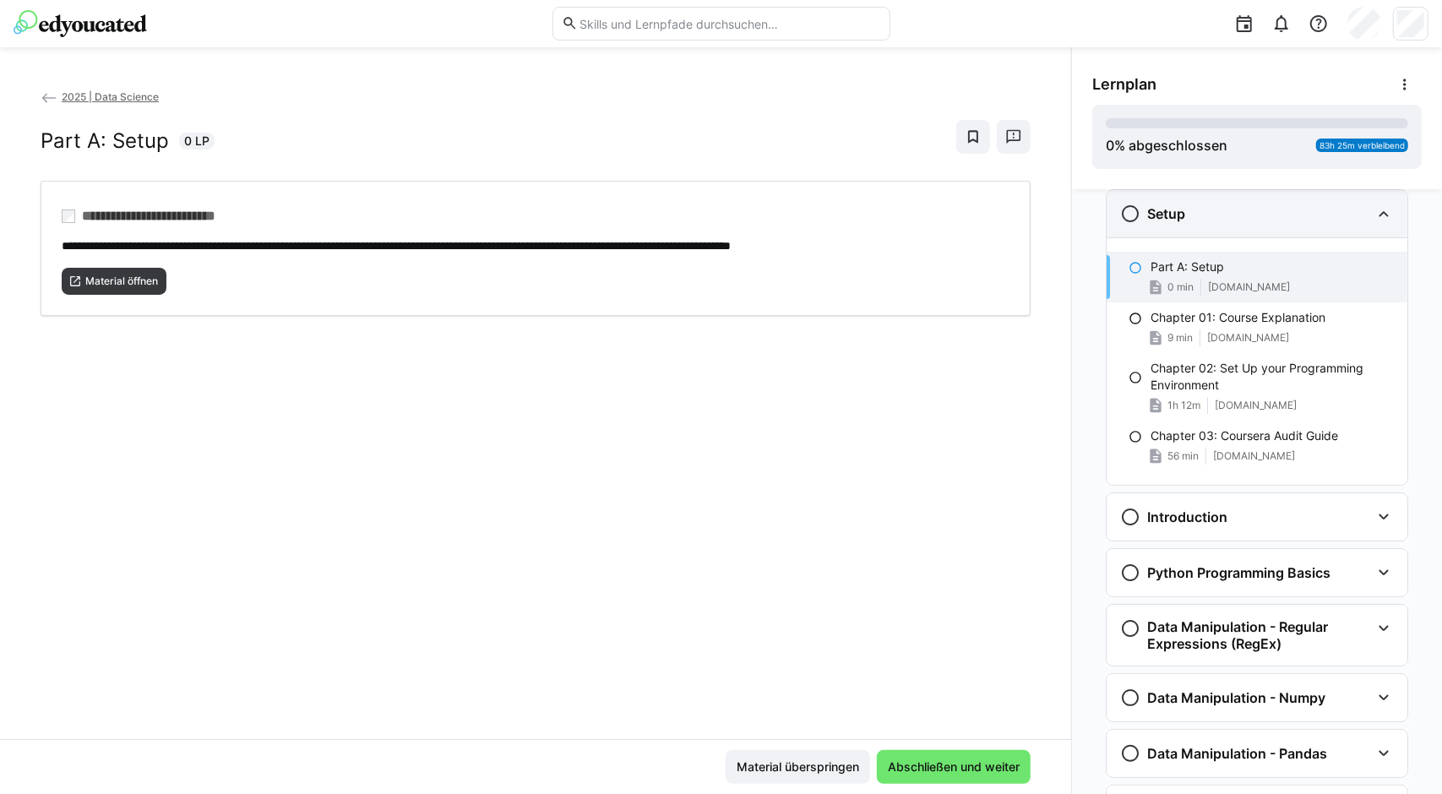
click at [1132, 220] on div "Setup" at bounding box center [1152, 214] width 65 height 20
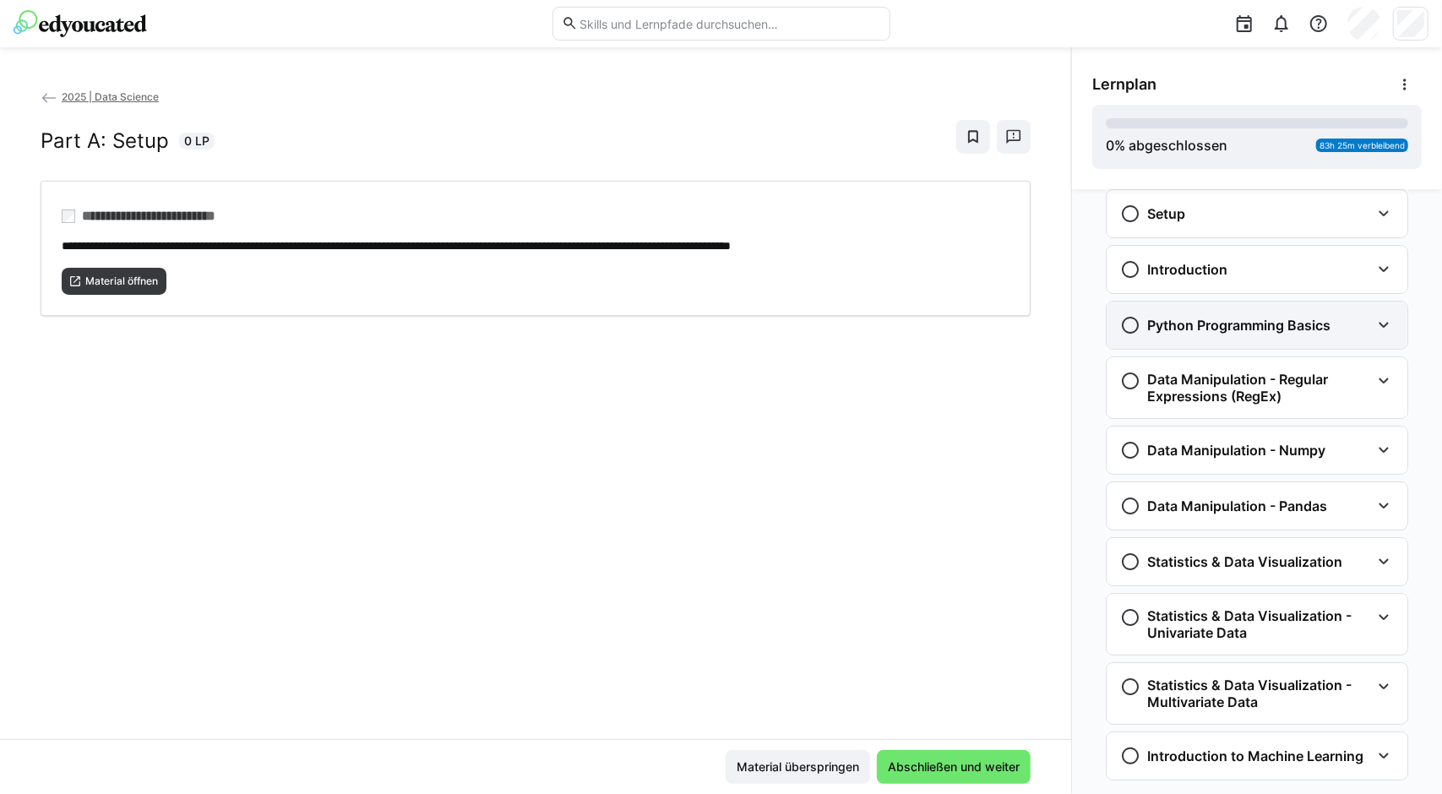
scroll to position [60, 0]
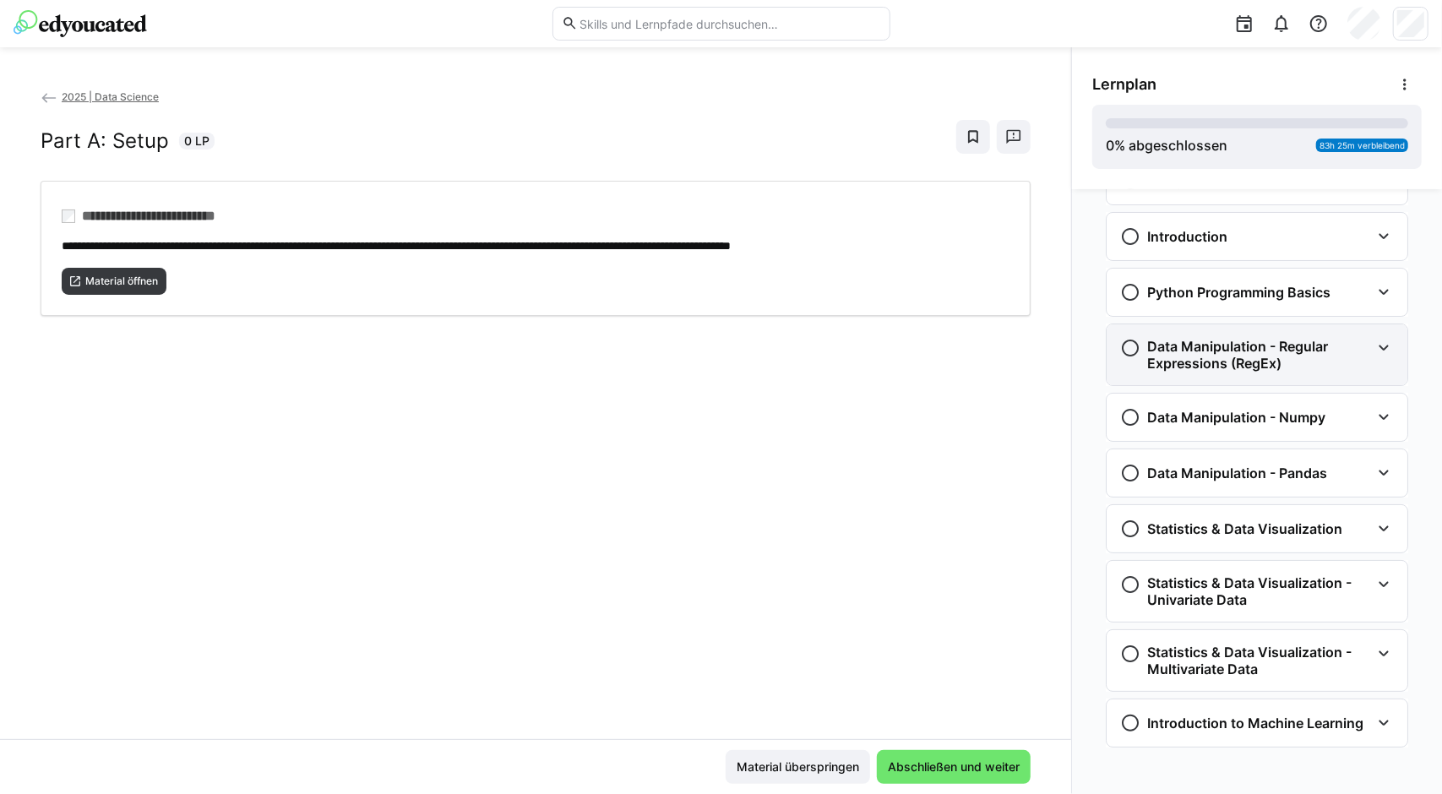
click at [1177, 362] on h3 "Data Manipulation - Regular Expressions (RegEx)" at bounding box center [1258, 355] width 223 height 34
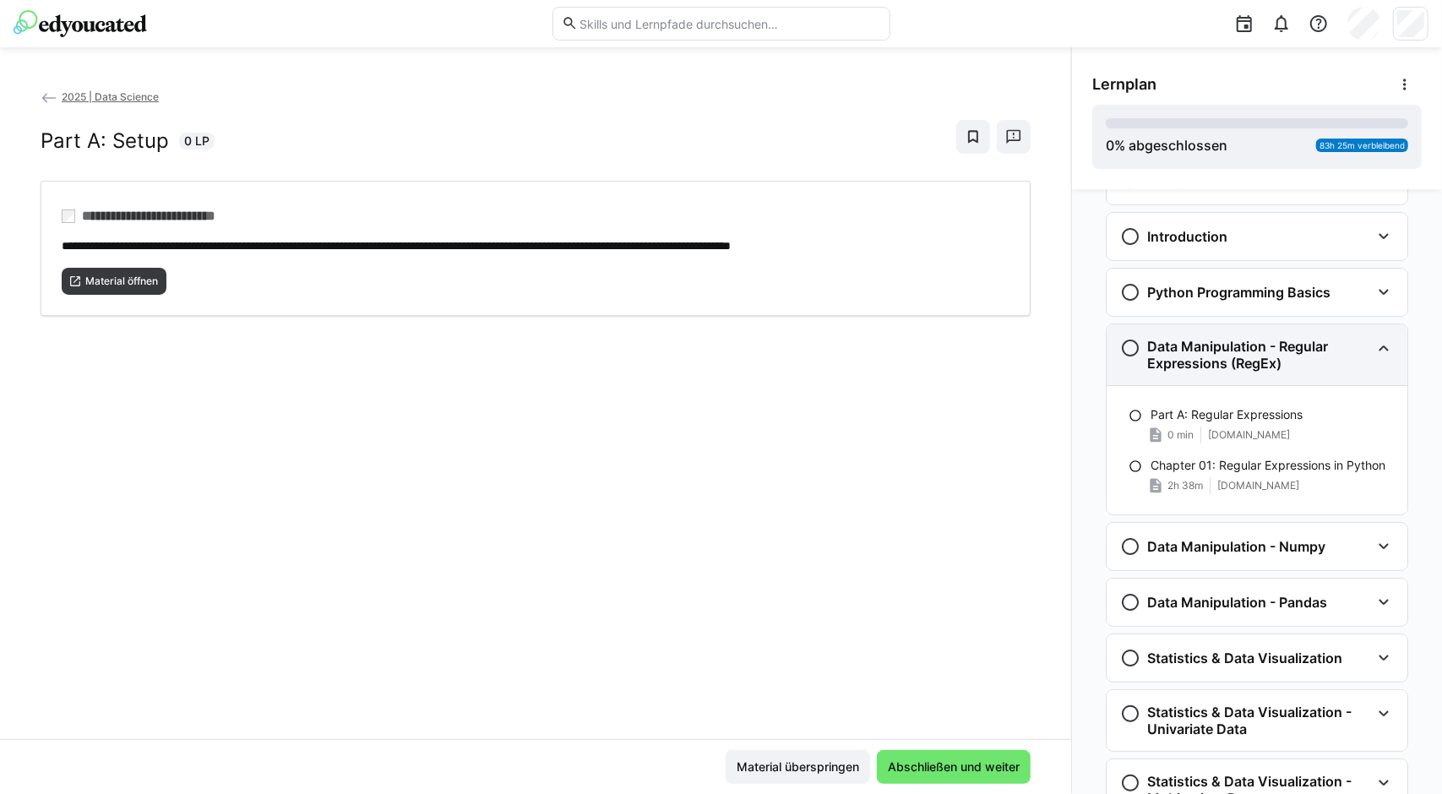
click at [1177, 364] on h3 "Data Manipulation - Regular Expressions (RegEx)" at bounding box center [1258, 355] width 223 height 34
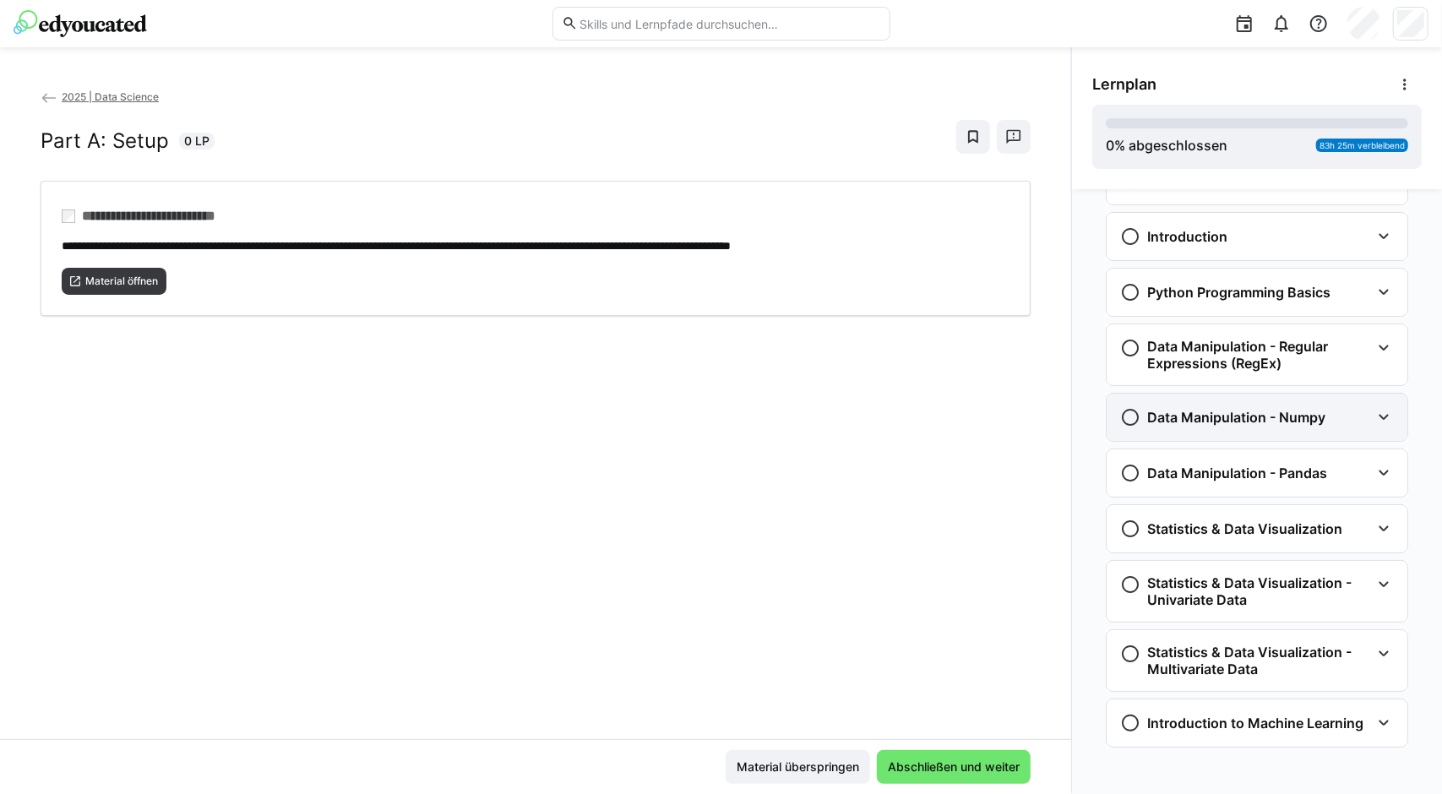
click at [1197, 421] on h3 "Data Manipulation - Numpy" at bounding box center [1236, 417] width 178 height 17
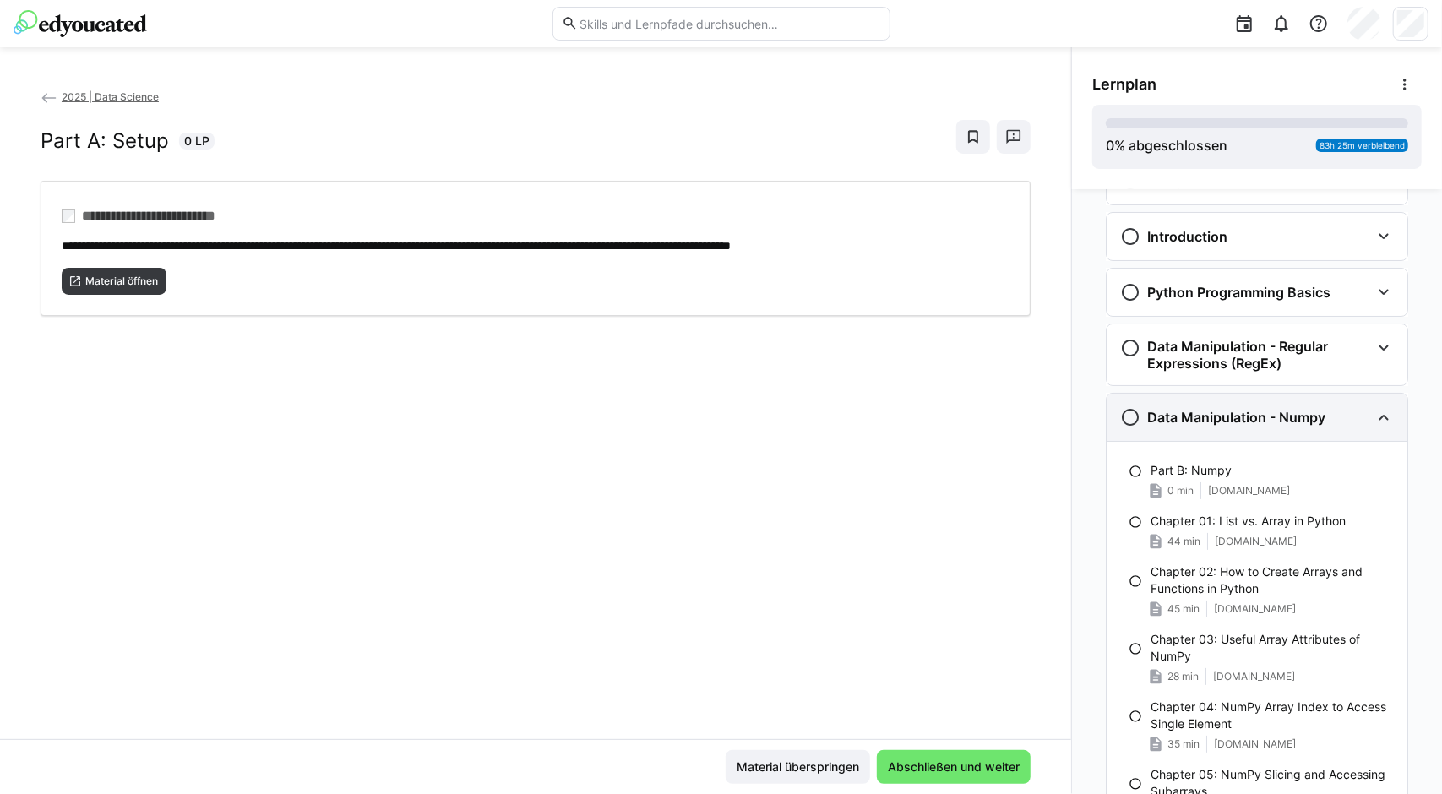
click at [1197, 421] on h3 "Data Manipulation - Numpy" at bounding box center [1236, 417] width 178 height 17
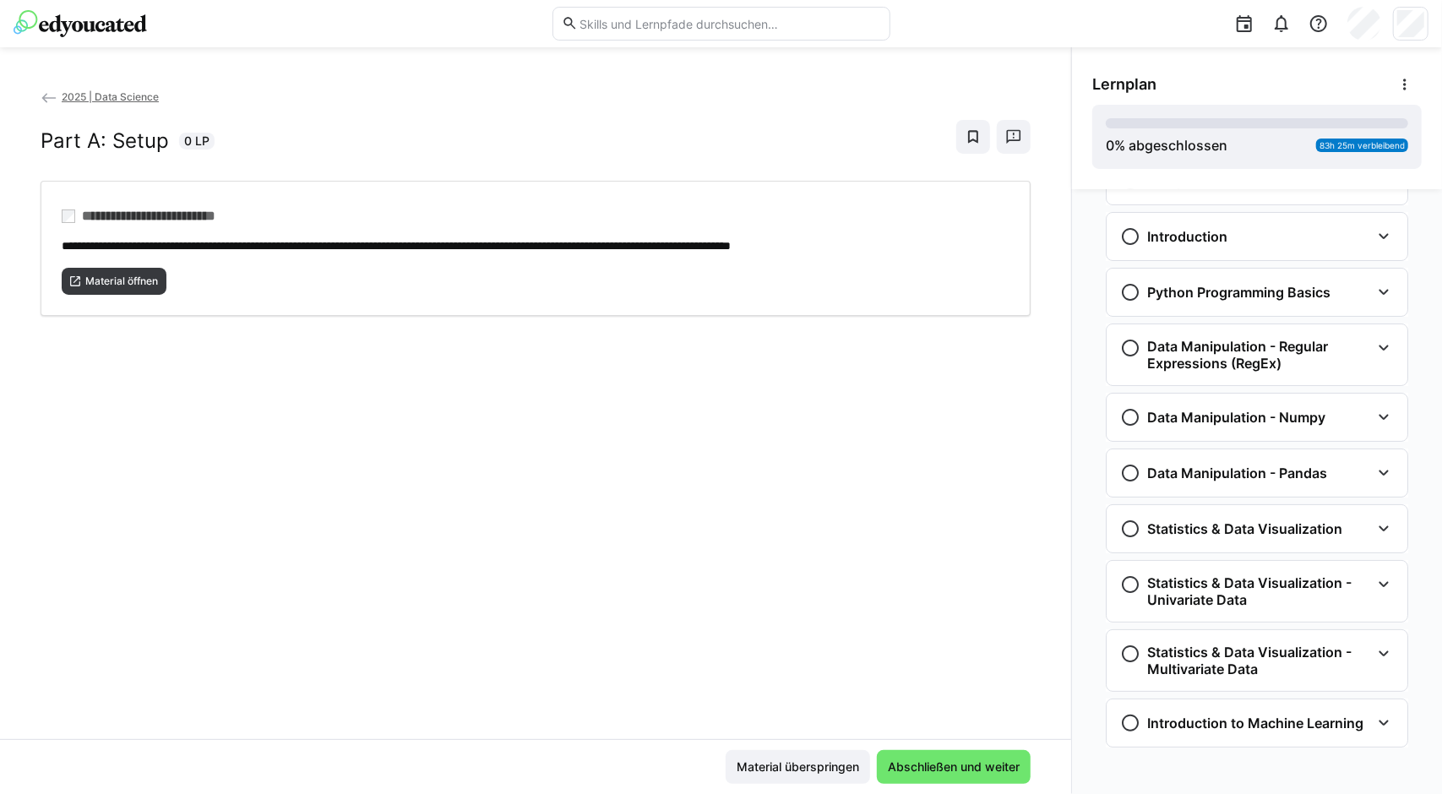
click at [1184, 744] on app-classroom-navigation "Setup Part A: Setup 0 min [DOMAIN_NAME] Chapter 01: Course Explanation 9 min [D…" at bounding box center [1256, 474] width 329 height 650
click at [1183, 729] on div "Introduction to Machine Learning" at bounding box center [1256, 722] width 301 height 47
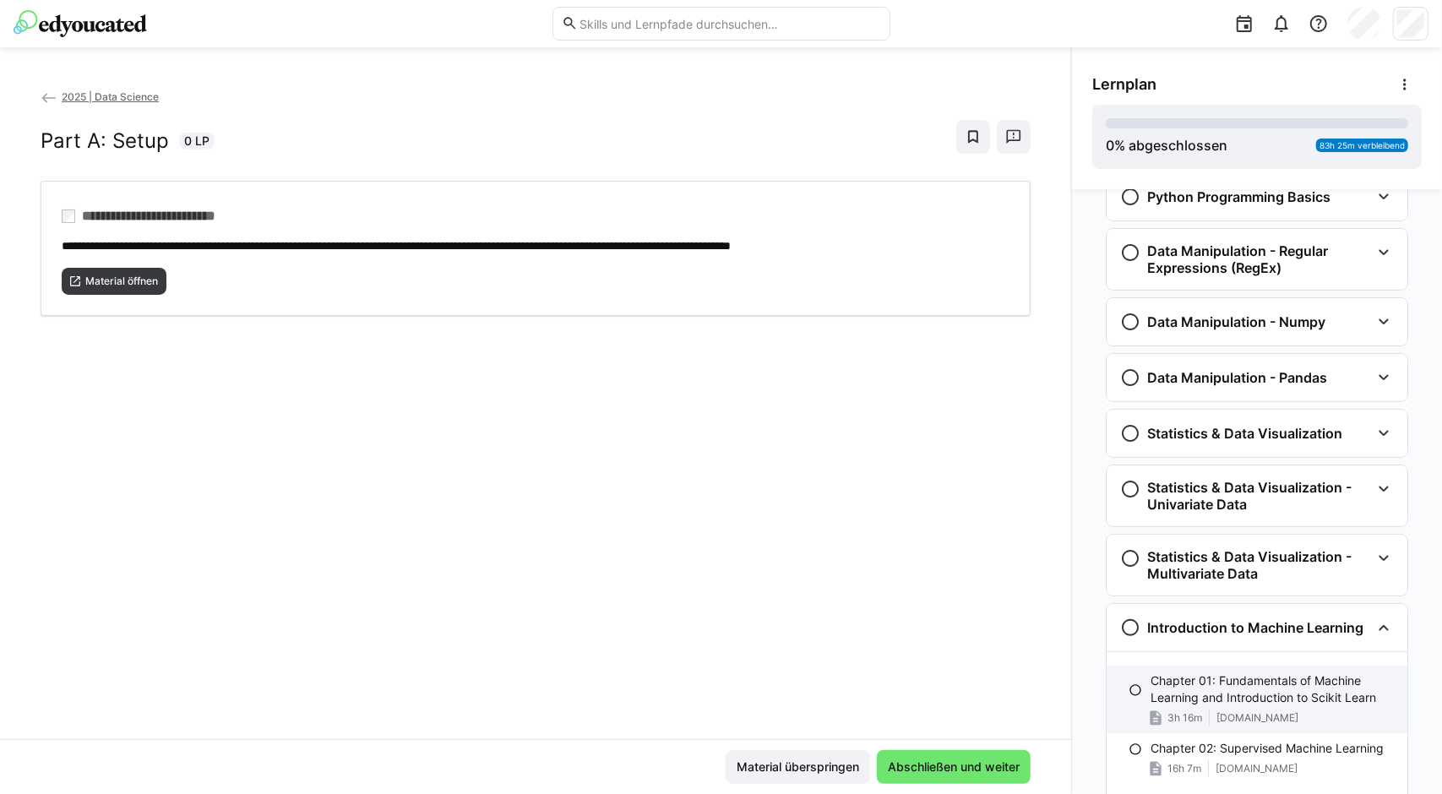
scroll to position [257, 0]
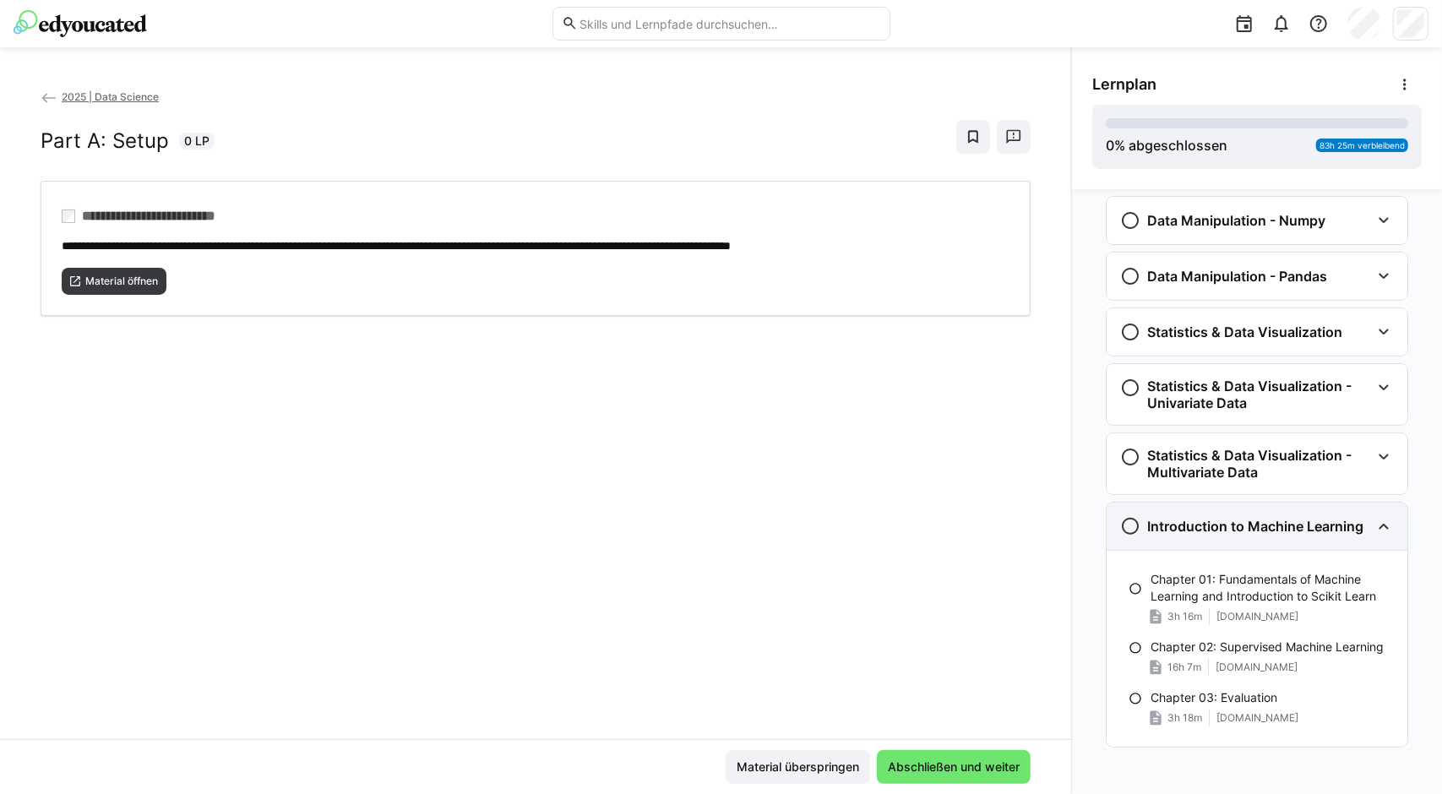
click at [1179, 525] on h3 "Introduction to Machine Learning" at bounding box center [1255, 526] width 216 height 17
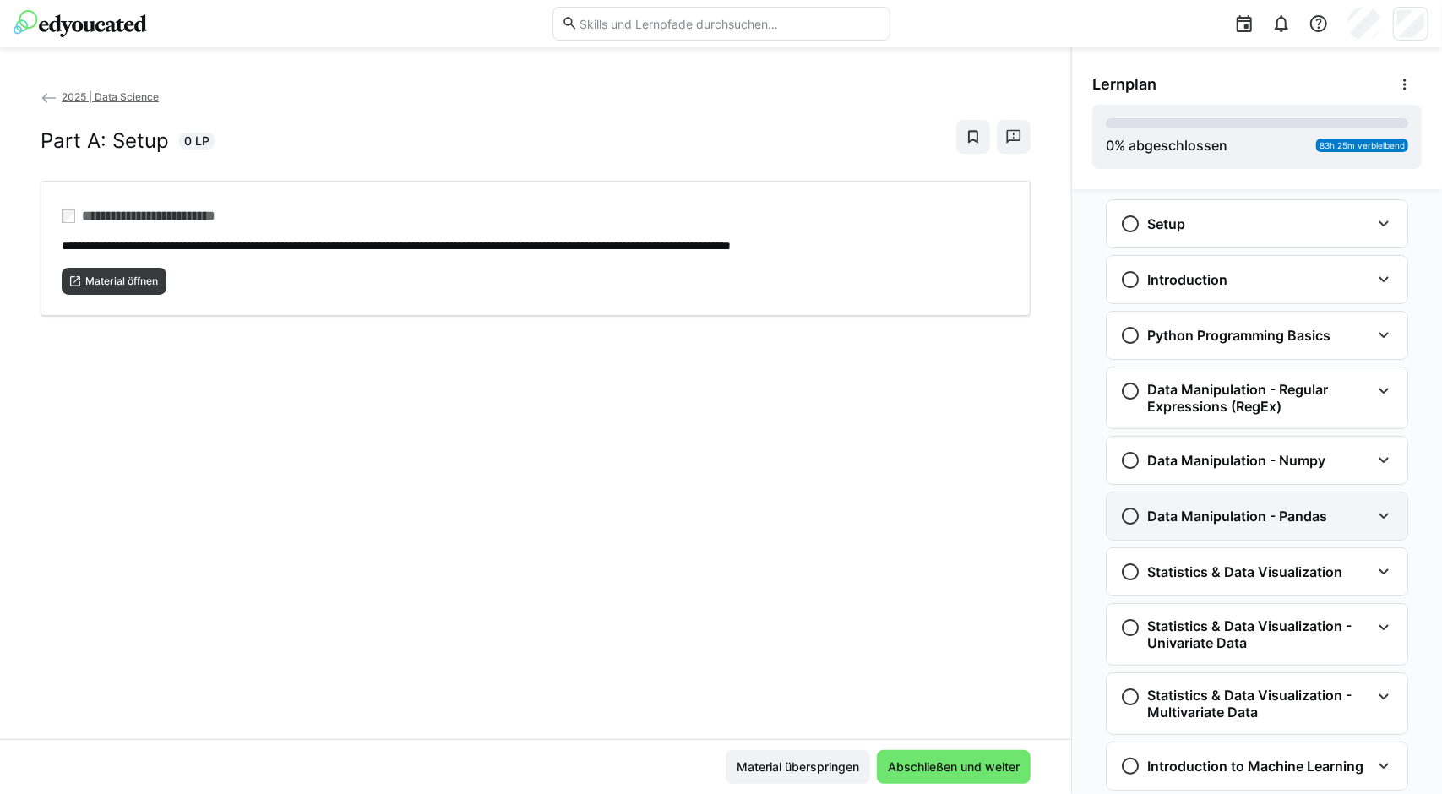
scroll to position [0, 0]
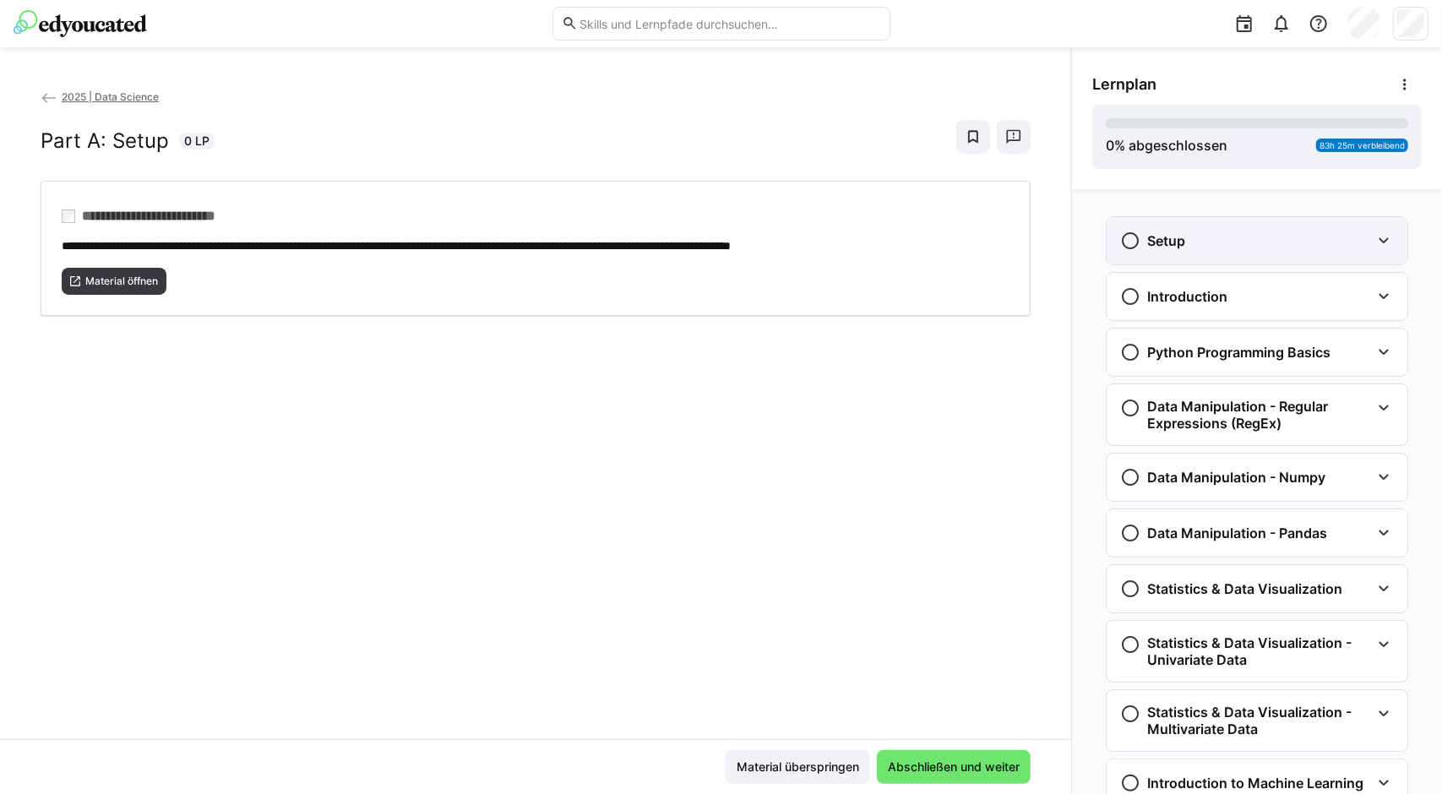
click at [1223, 227] on div "Setup" at bounding box center [1256, 240] width 301 height 47
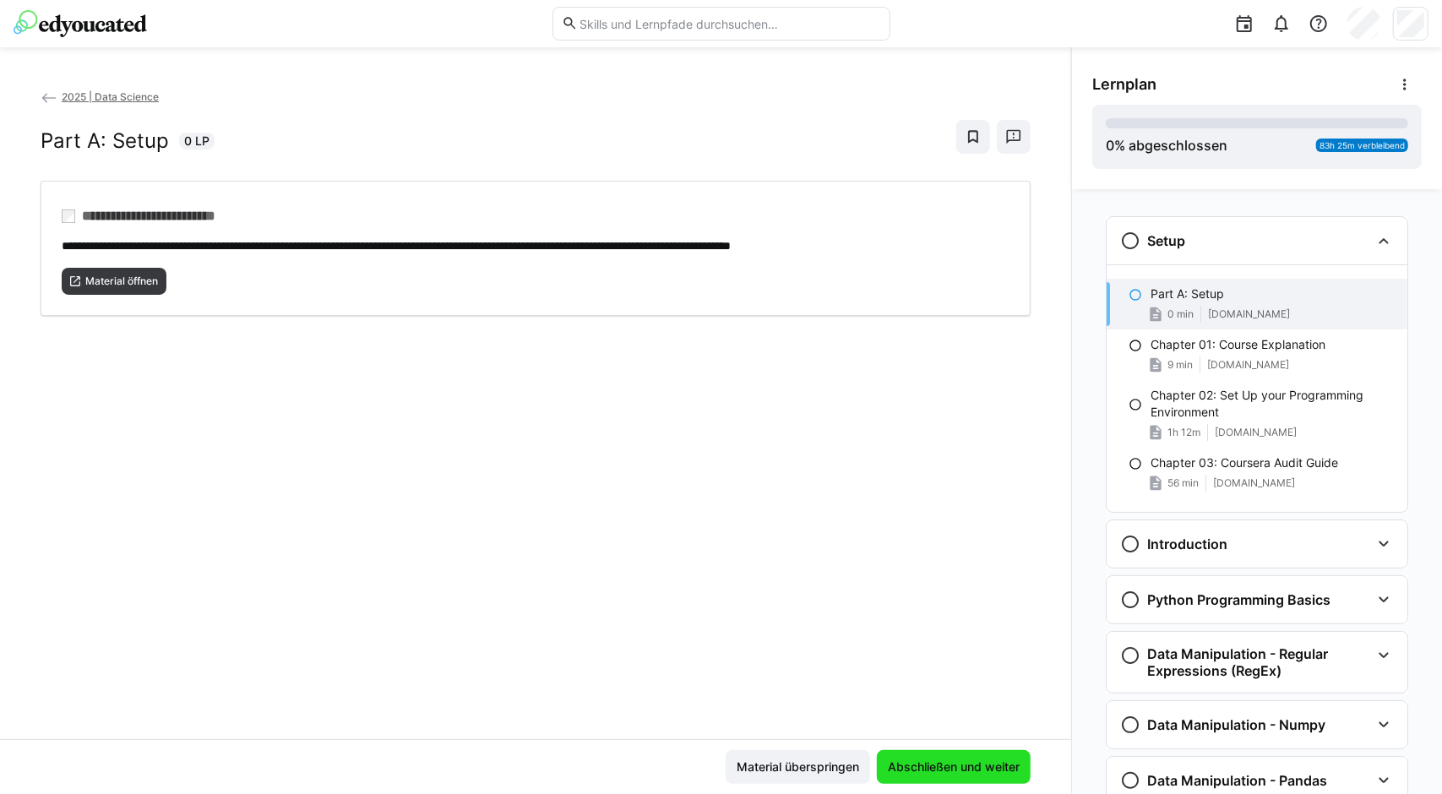
click at [910, 771] on span "Abschließen und weiter" at bounding box center [953, 766] width 137 height 17
click at [1182, 313] on span "0 min" at bounding box center [1180, 314] width 26 height 14
click at [105, 282] on span "Material öffnen" at bounding box center [122, 282] width 76 height 14
click at [954, 758] on span "Abschließen und weiter" at bounding box center [954, 767] width 154 height 34
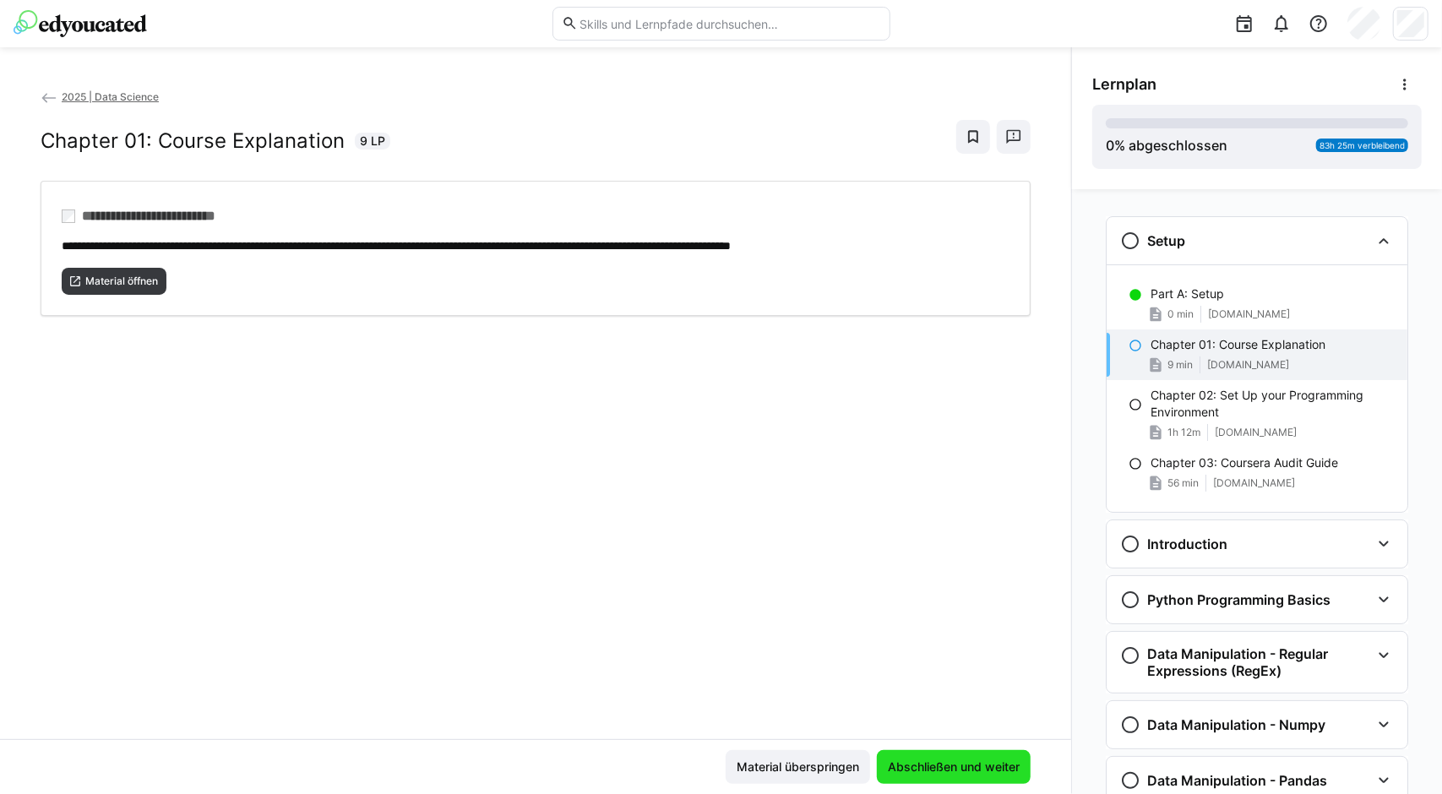
click at [954, 767] on span "Abschließen und weiter" at bounding box center [953, 766] width 137 height 17
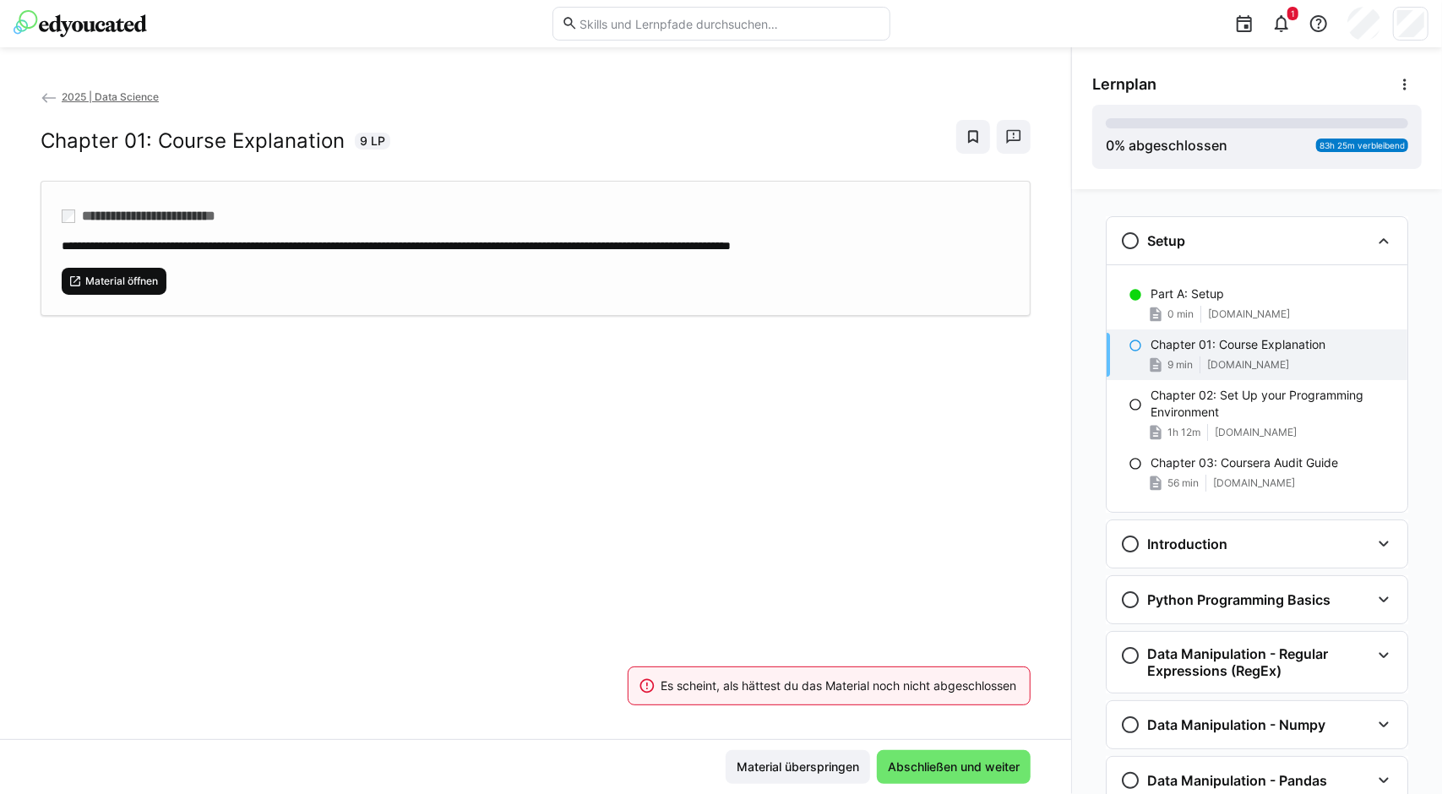
click at [127, 275] on span "Material öffnen" at bounding box center [122, 282] width 76 height 14
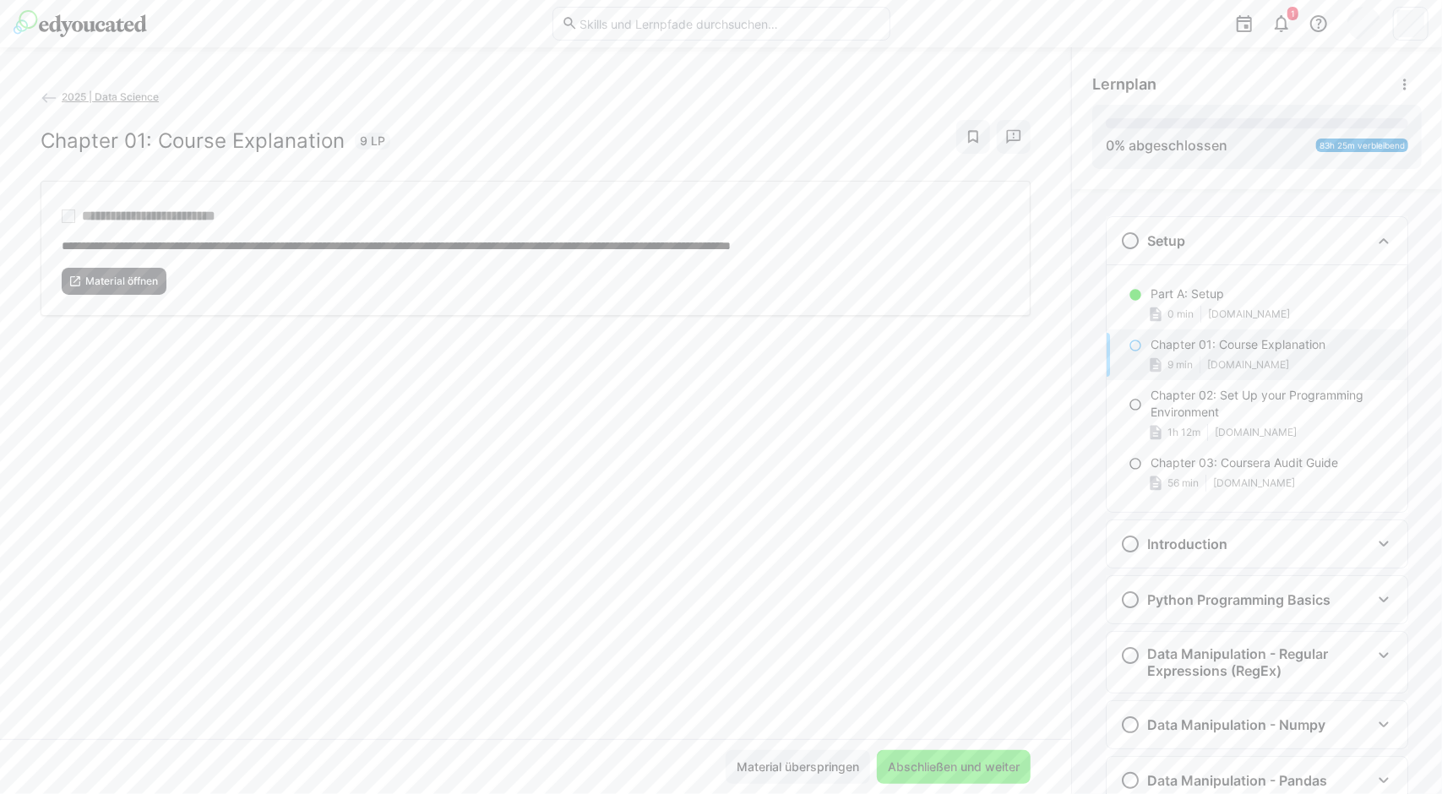
click at [944, 781] on span "Abschließen und weiter" at bounding box center [954, 767] width 154 height 34
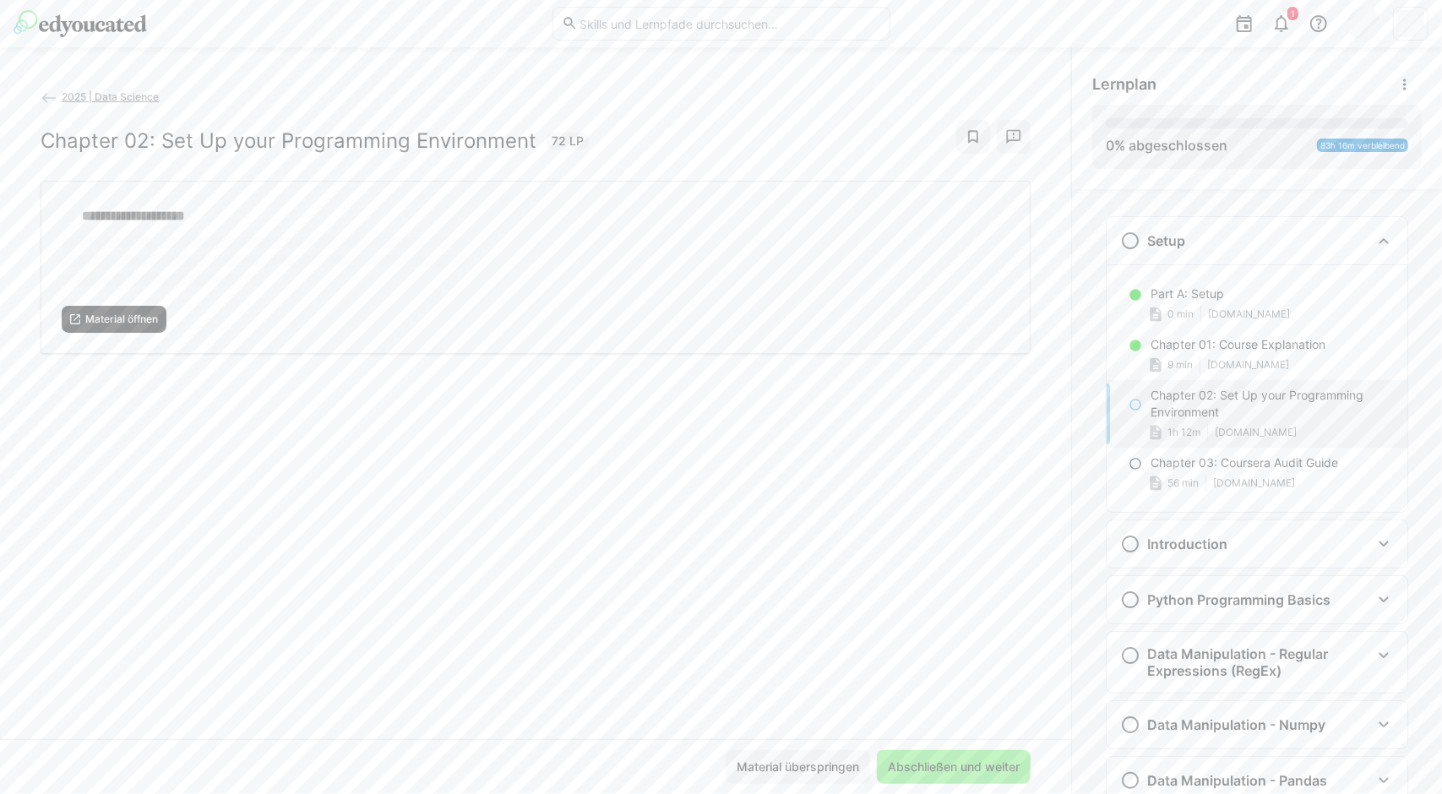
click at [141, 315] on span "Material öffnen" at bounding box center [122, 320] width 76 height 14
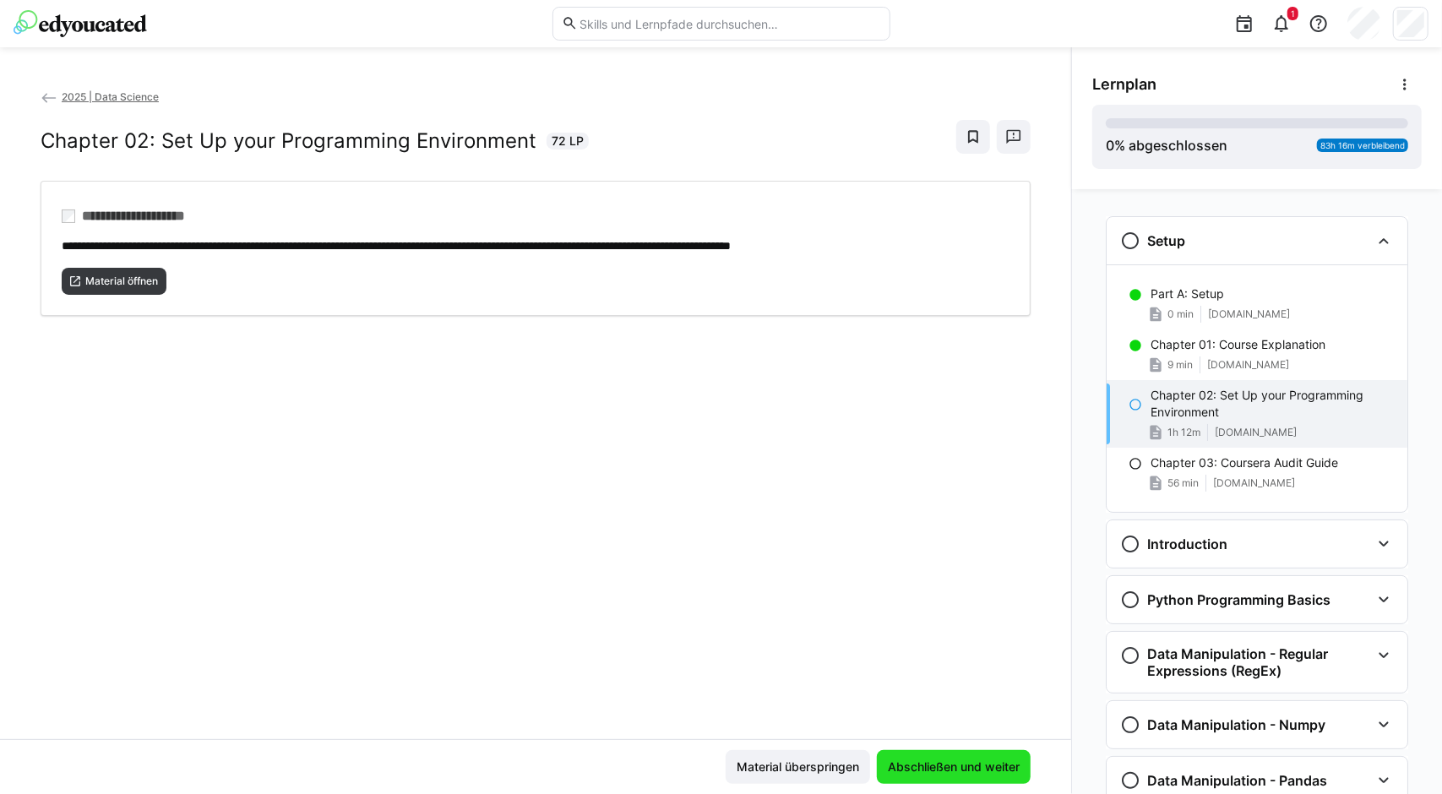
click at [905, 773] on span "Abschließen und weiter" at bounding box center [953, 766] width 137 height 17
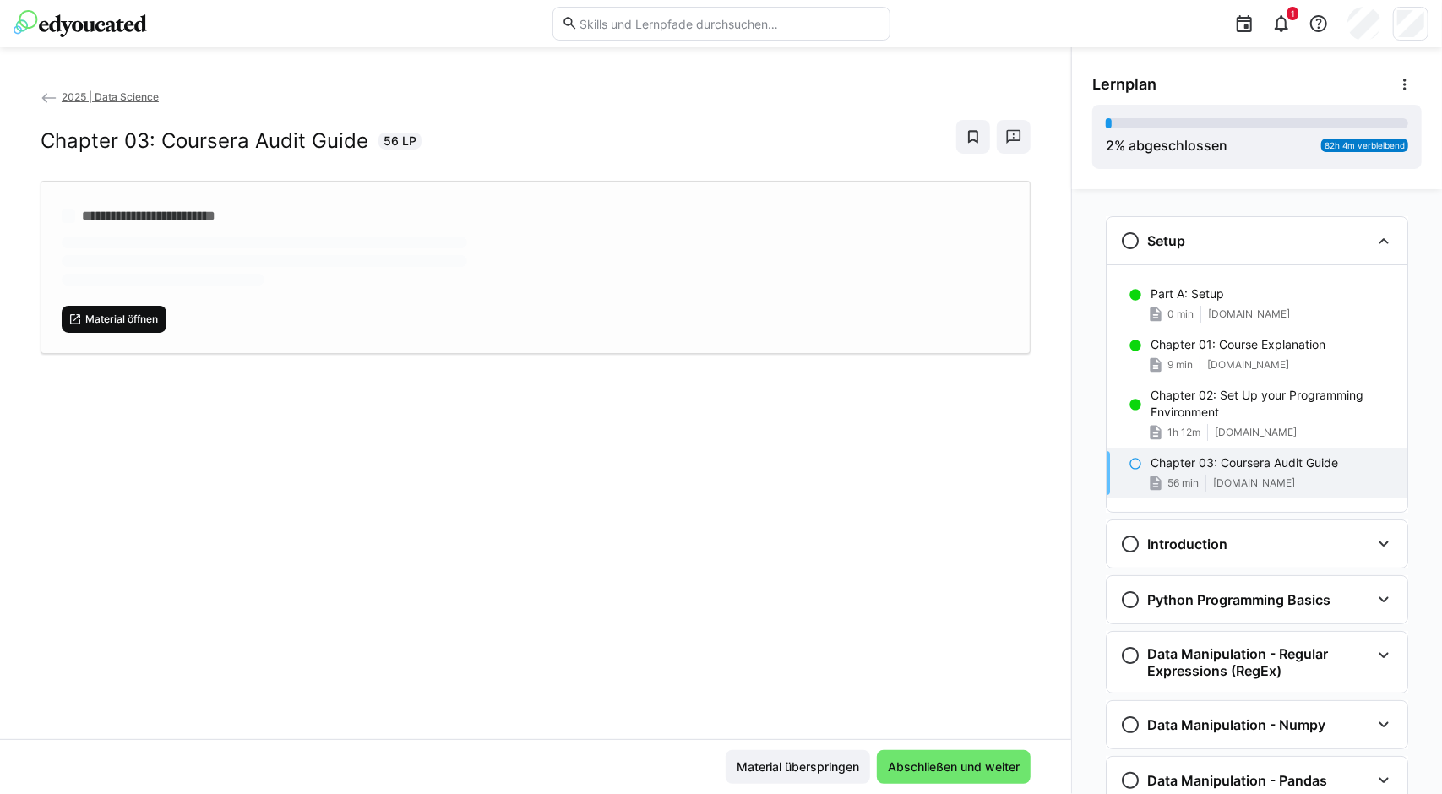
click at [128, 307] on span "Material öffnen" at bounding box center [114, 319] width 105 height 27
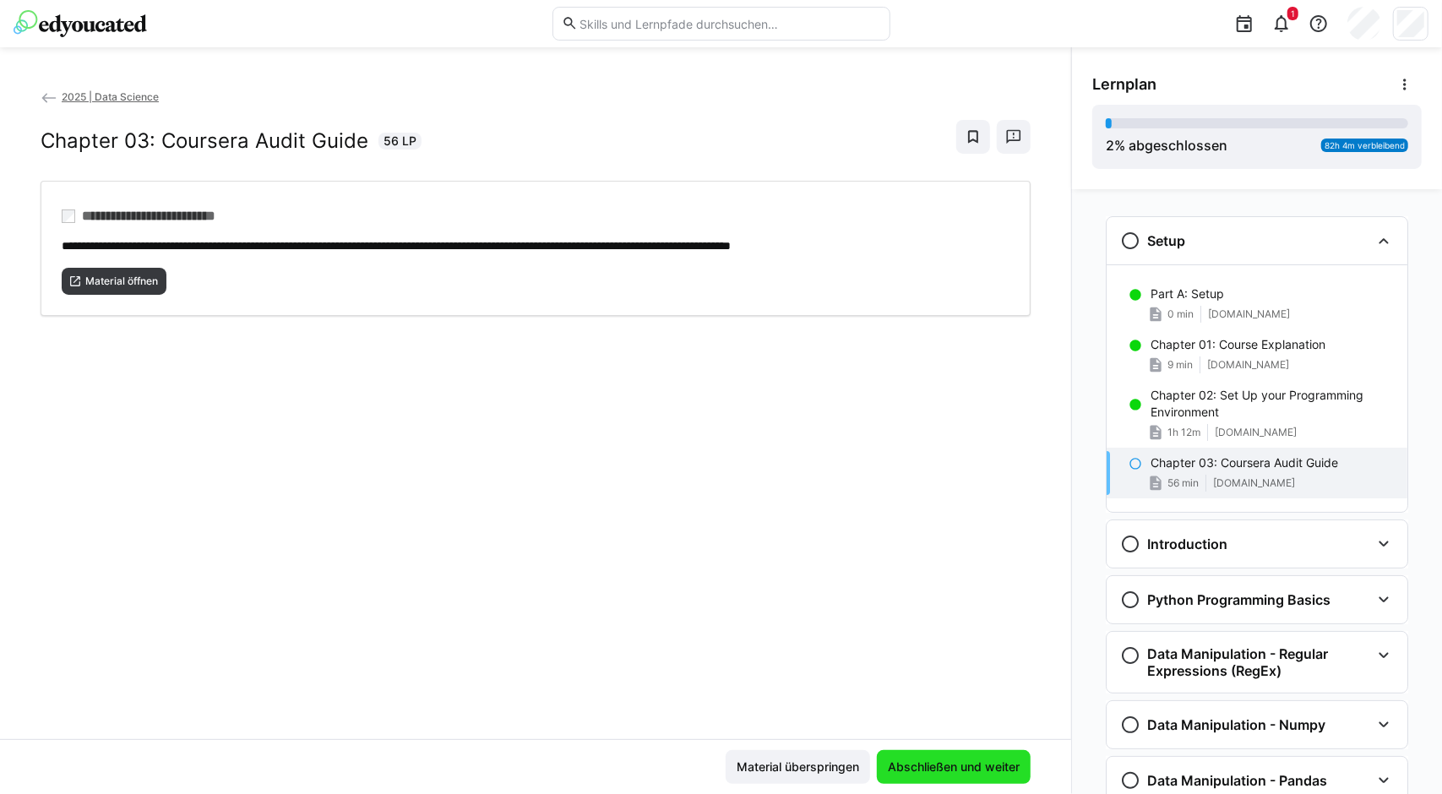
click at [936, 771] on span "Abschließen und weiter" at bounding box center [953, 766] width 137 height 17
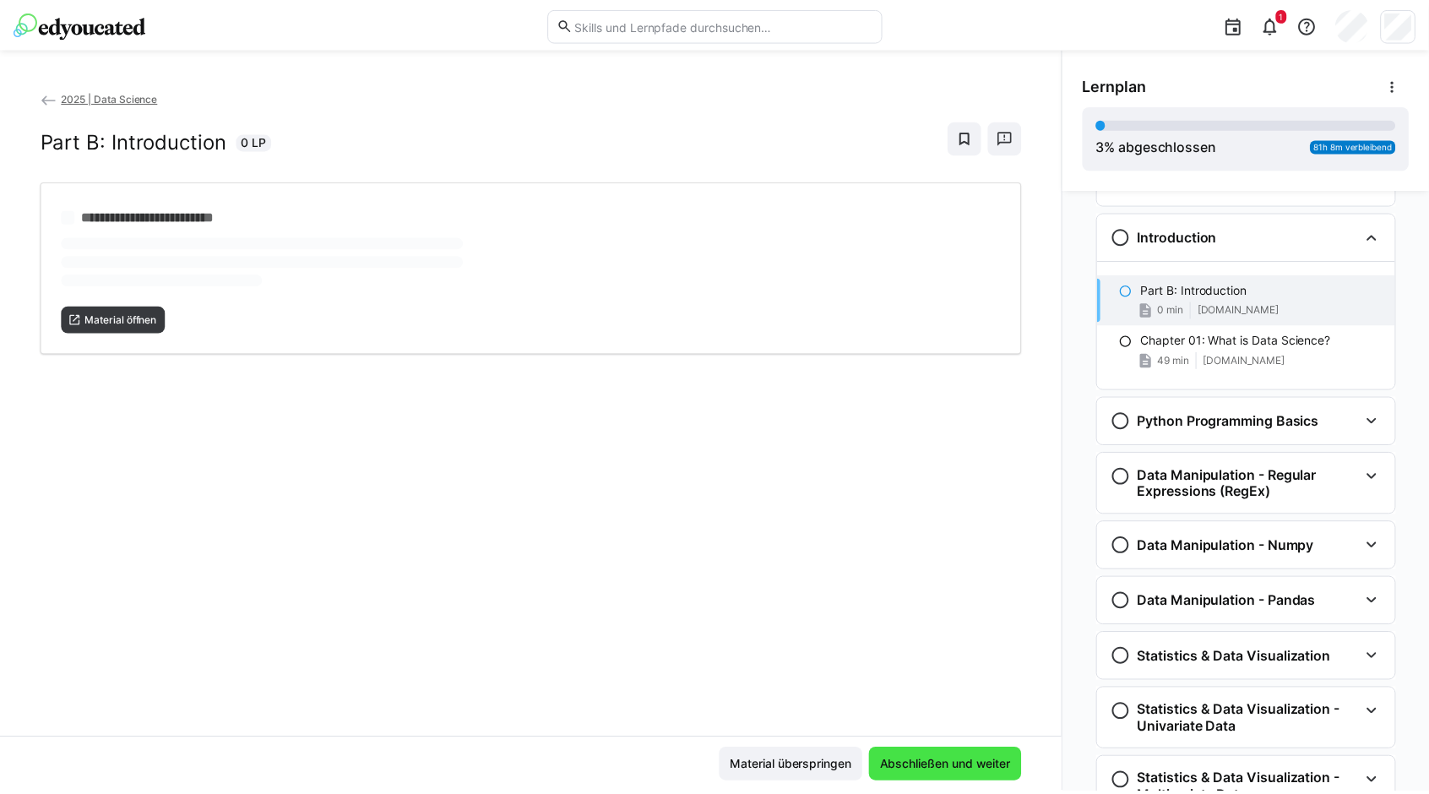
scroll to position [307, 0]
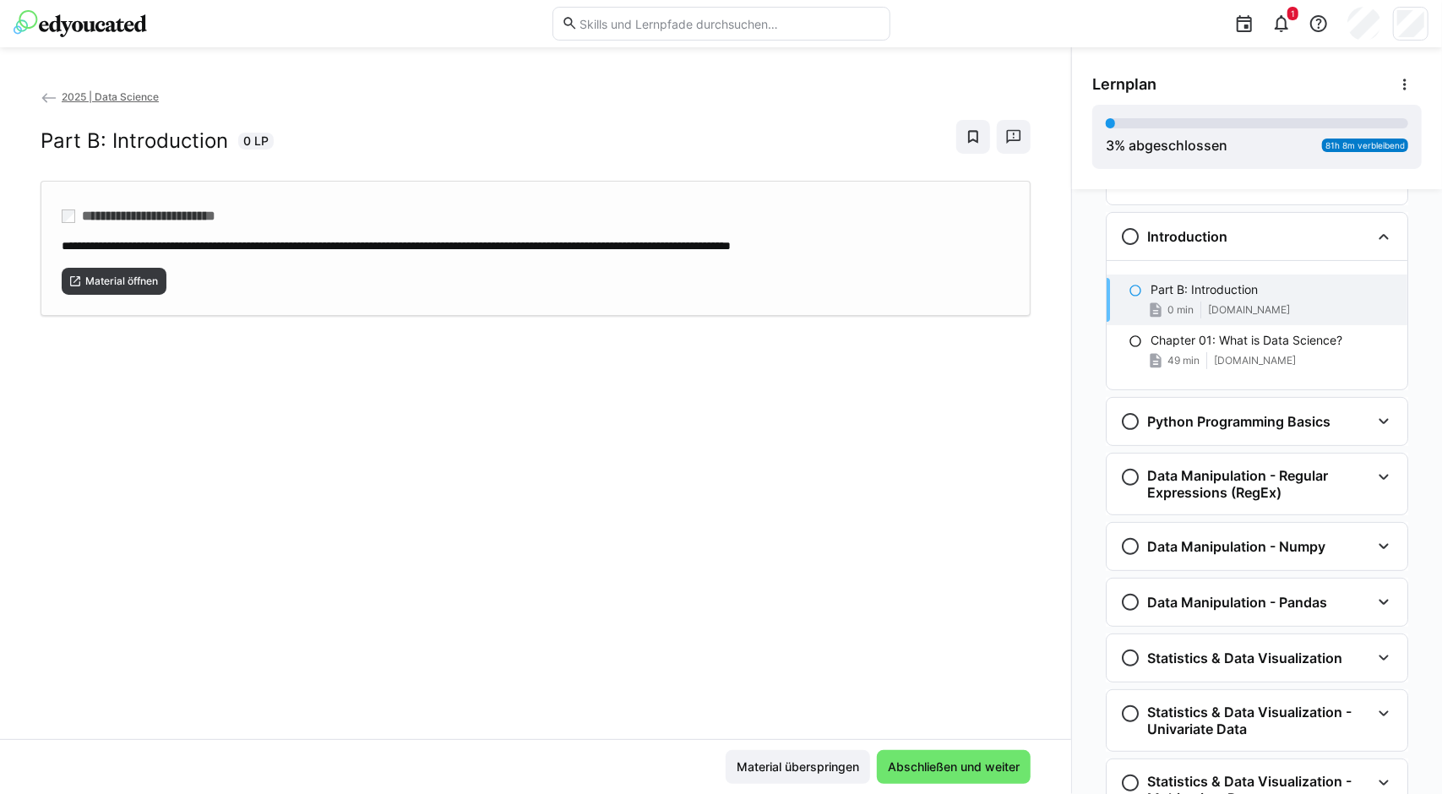
click at [120, 263] on div "Material öffnen" at bounding box center [536, 274] width 948 height 41
click at [956, 764] on span "Abschließen und weiter" at bounding box center [953, 766] width 137 height 17
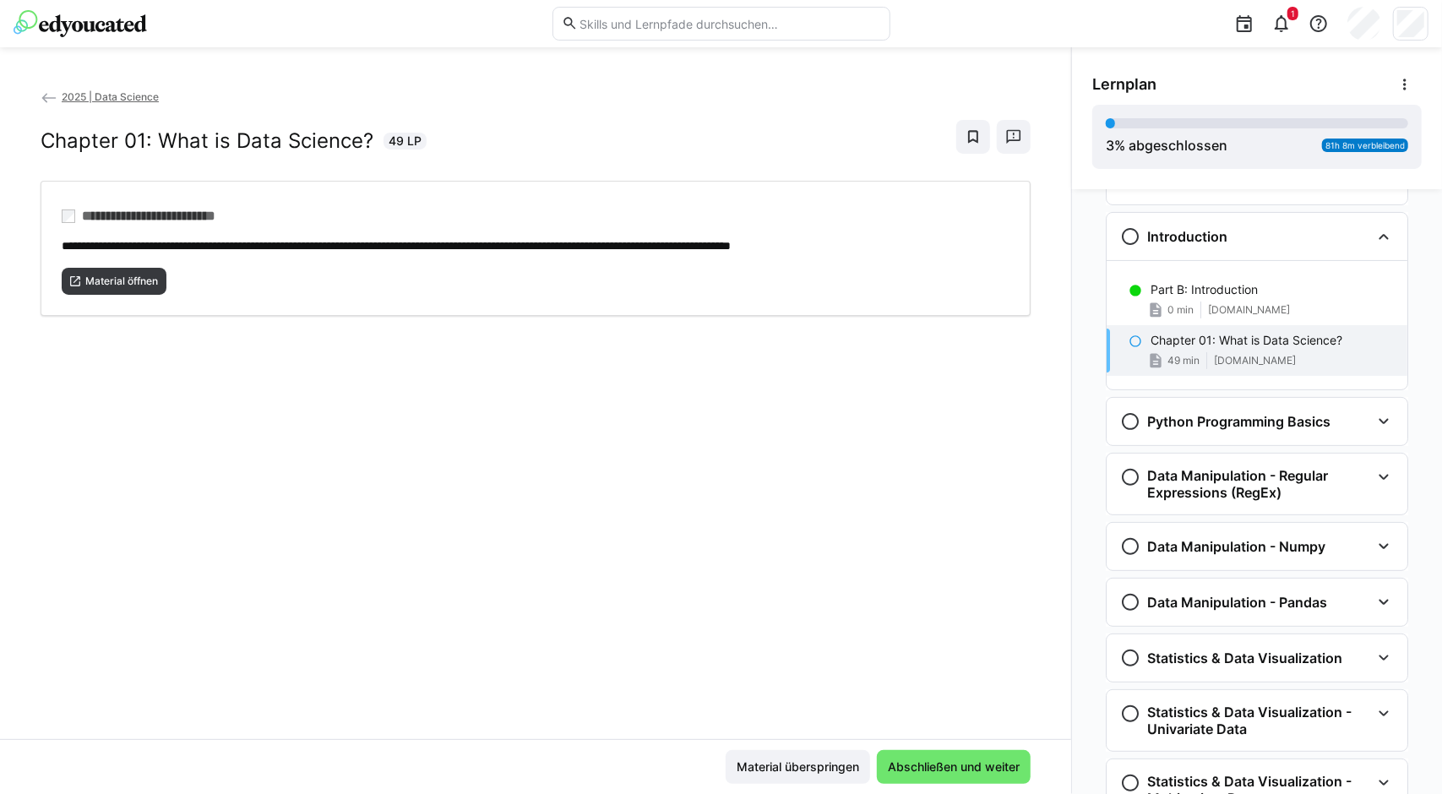
click at [135, 101] on span "2025 | Data Science" at bounding box center [110, 96] width 97 height 13
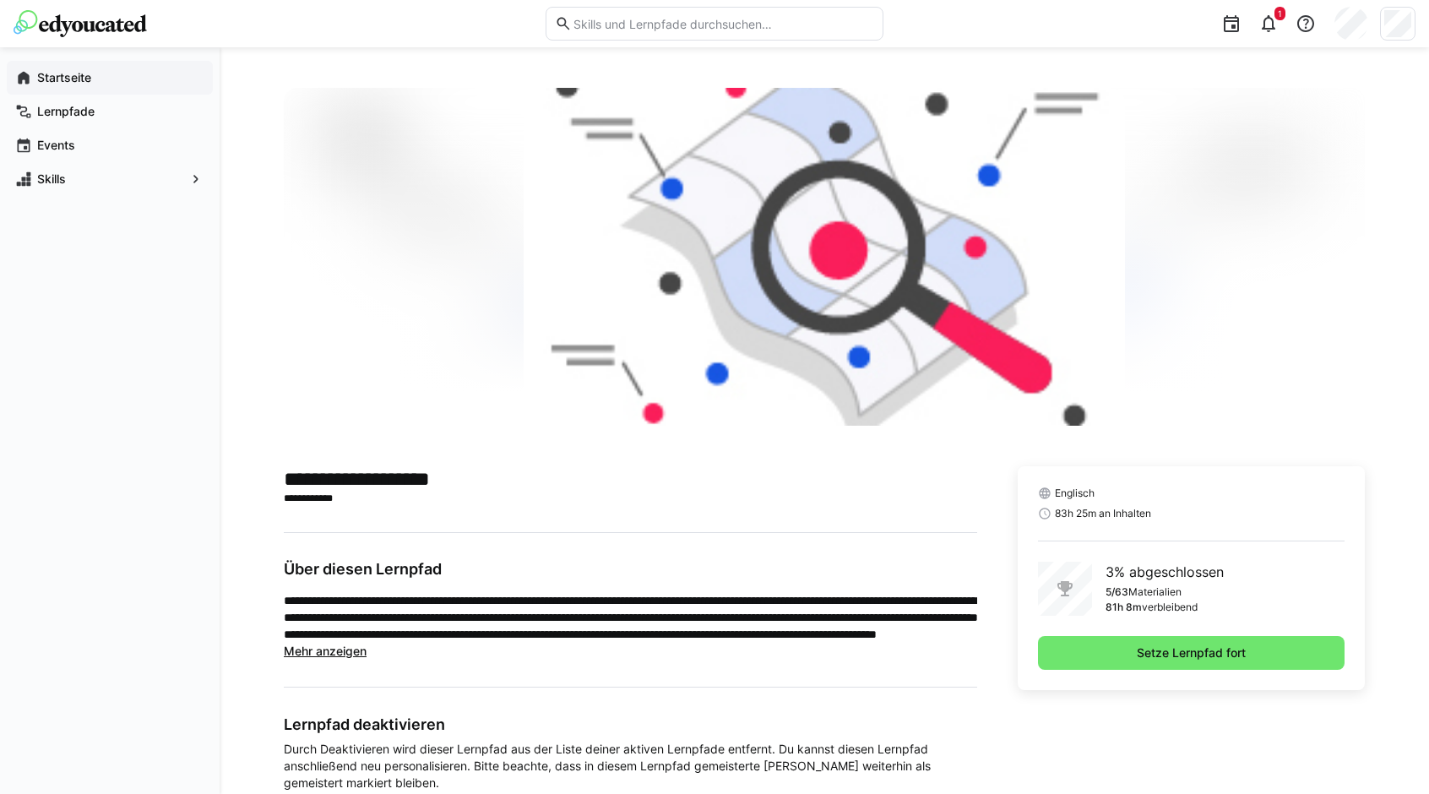
click at [42, 61] on div "Startseite" at bounding box center [110, 78] width 206 height 34
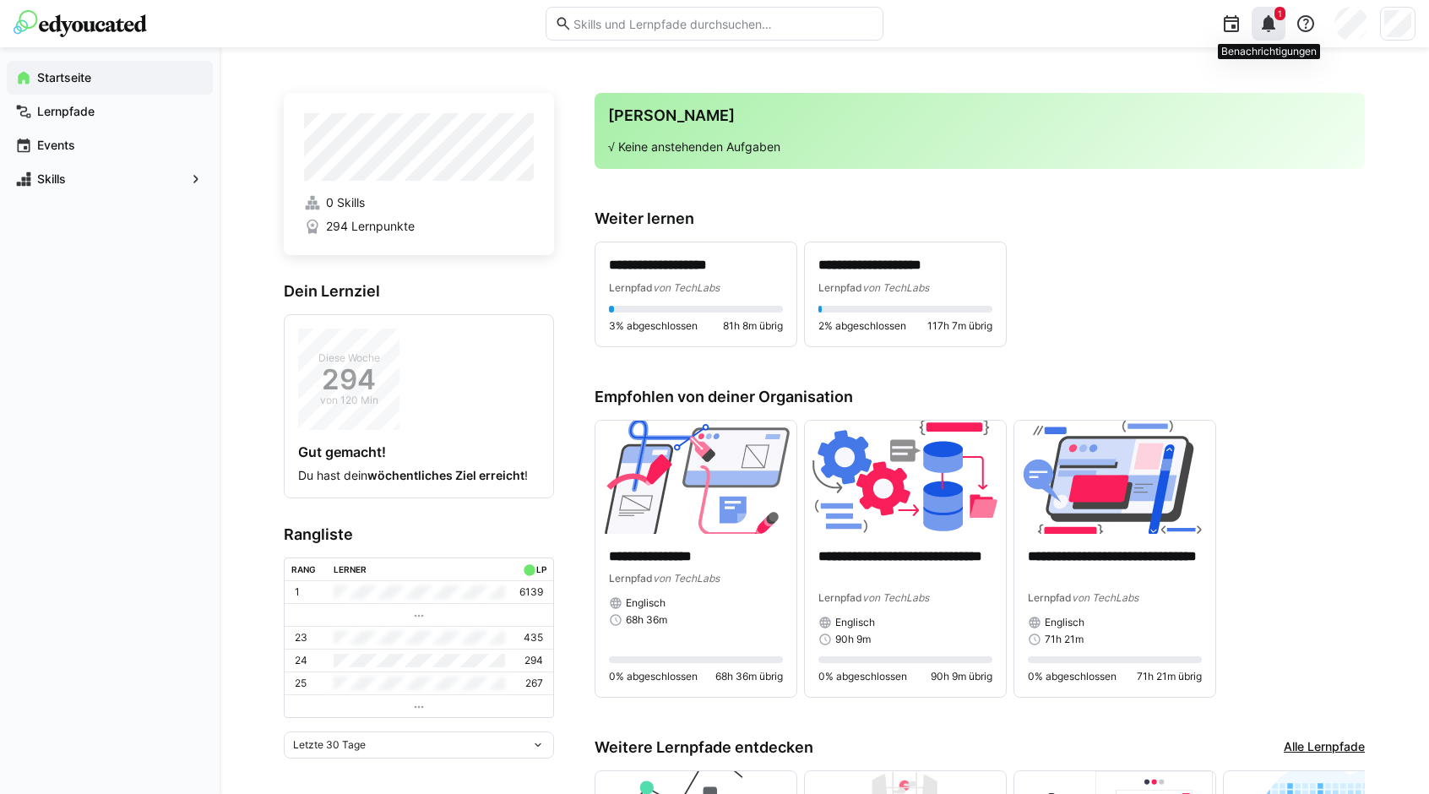
click at [1275, 30] on eds-icon at bounding box center [1268, 24] width 20 height 20
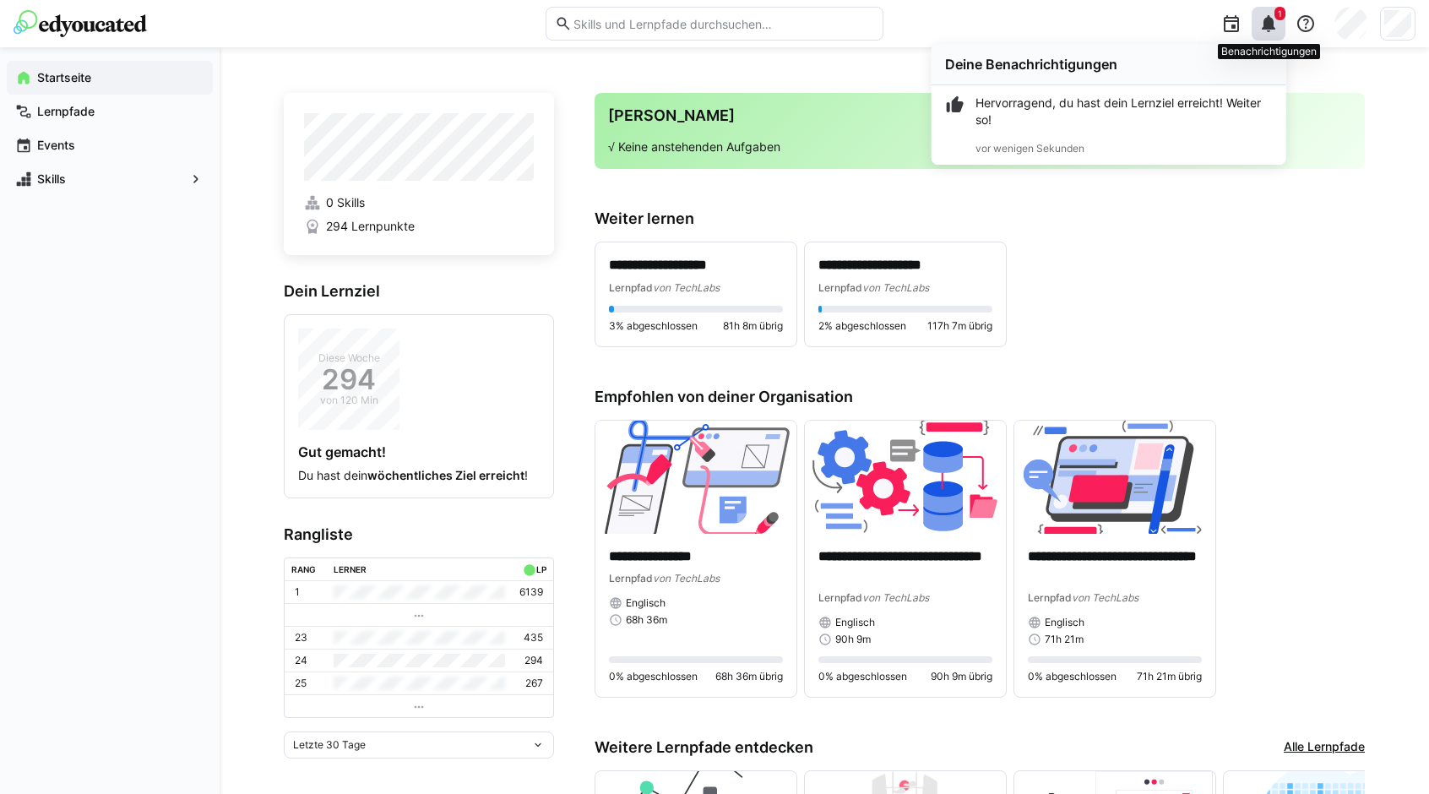
click at [1275, 30] on eds-icon at bounding box center [1268, 24] width 20 height 20
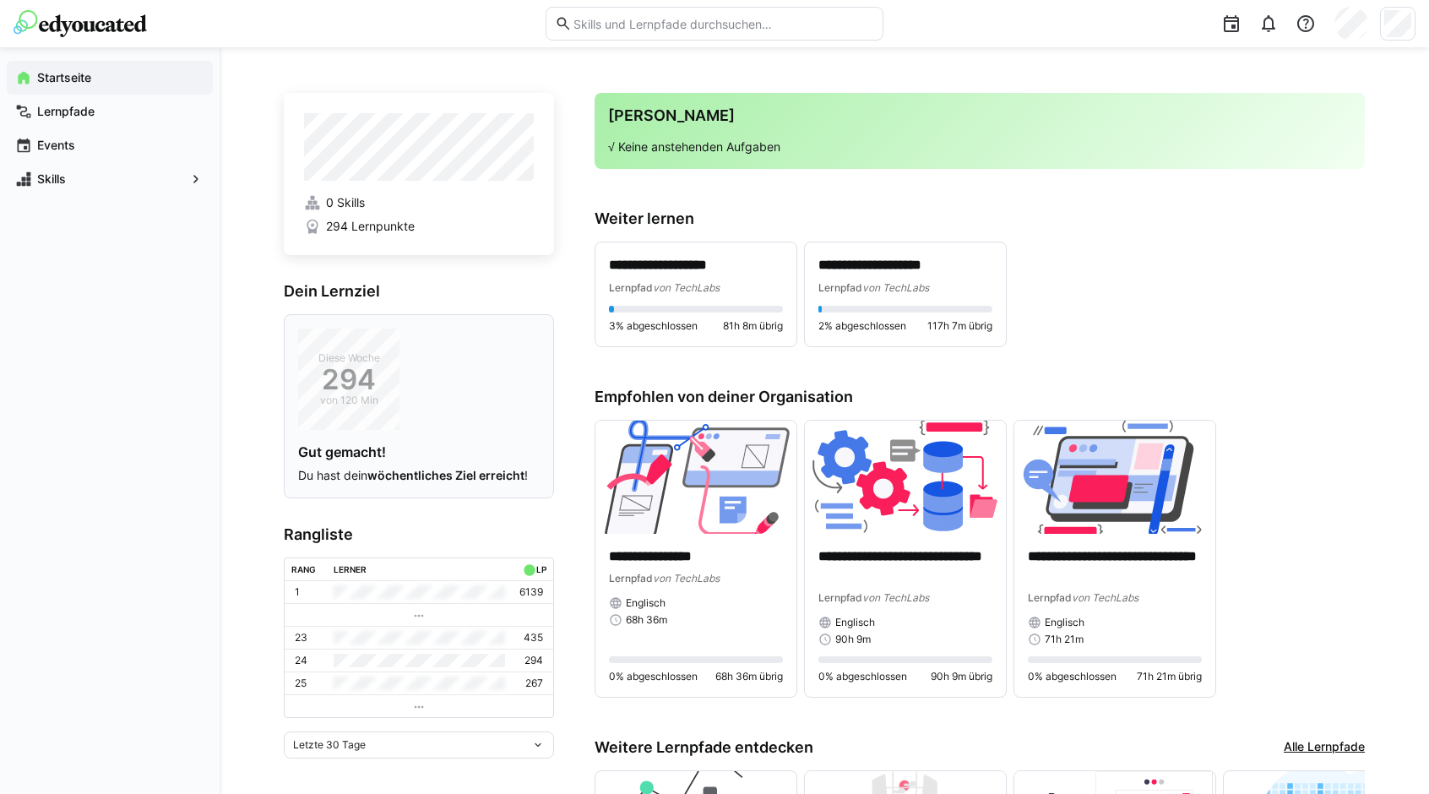
click at [510, 347] on div "Diese Woche 294 von 120 Min Gut gemacht! Du hast dein wöchentliches Ziel erreic…" at bounding box center [419, 406] width 242 height 155
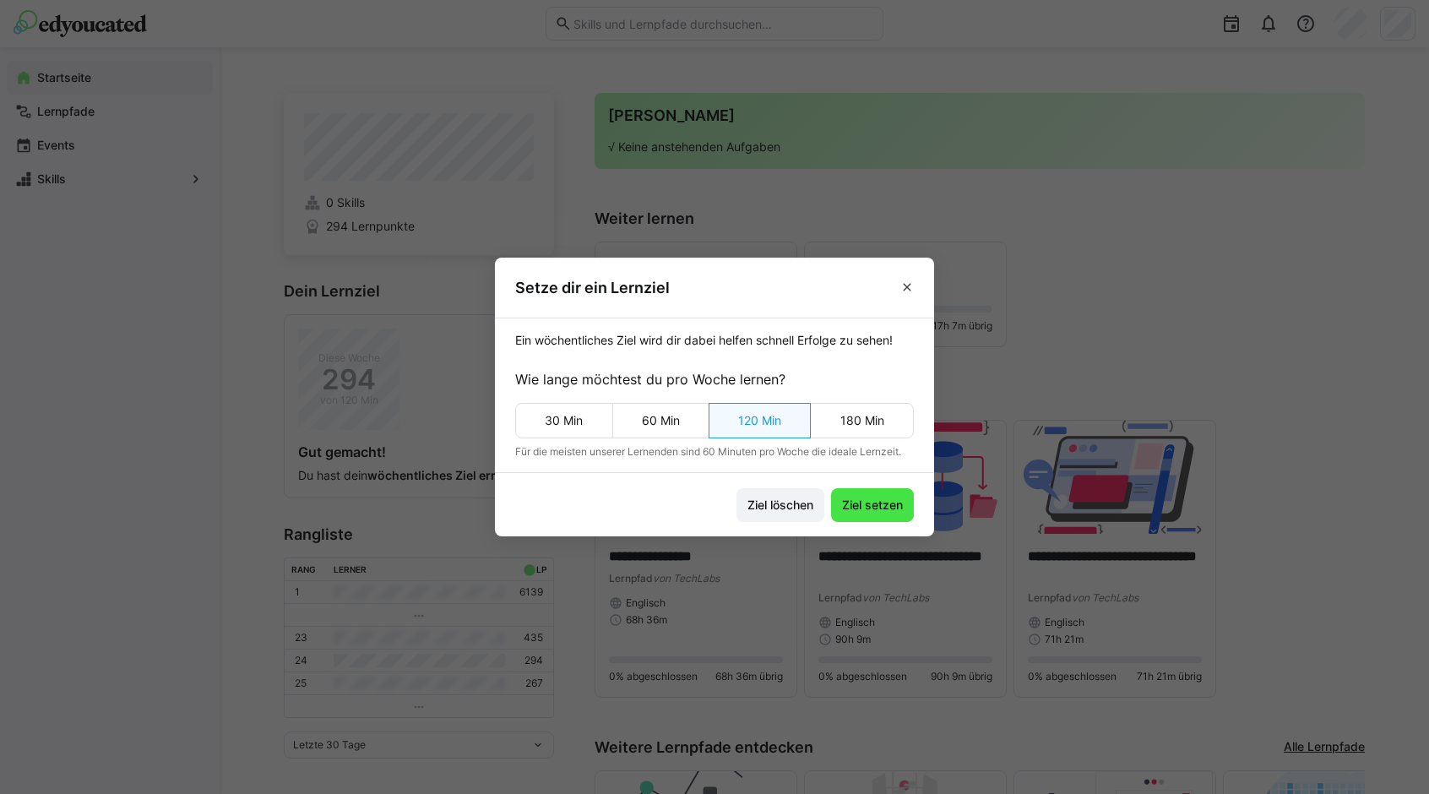
drag, startPoint x: 860, startPoint y: 410, endPoint x: 902, endPoint y: 499, distance: 99.0
click at [866, 411] on eds-button-option "180 Min" at bounding box center [862, 420] width 104 height 35
click at [900, 513] on span "Ziel setzen" at bounding box center [872, 505] width 83 height 34
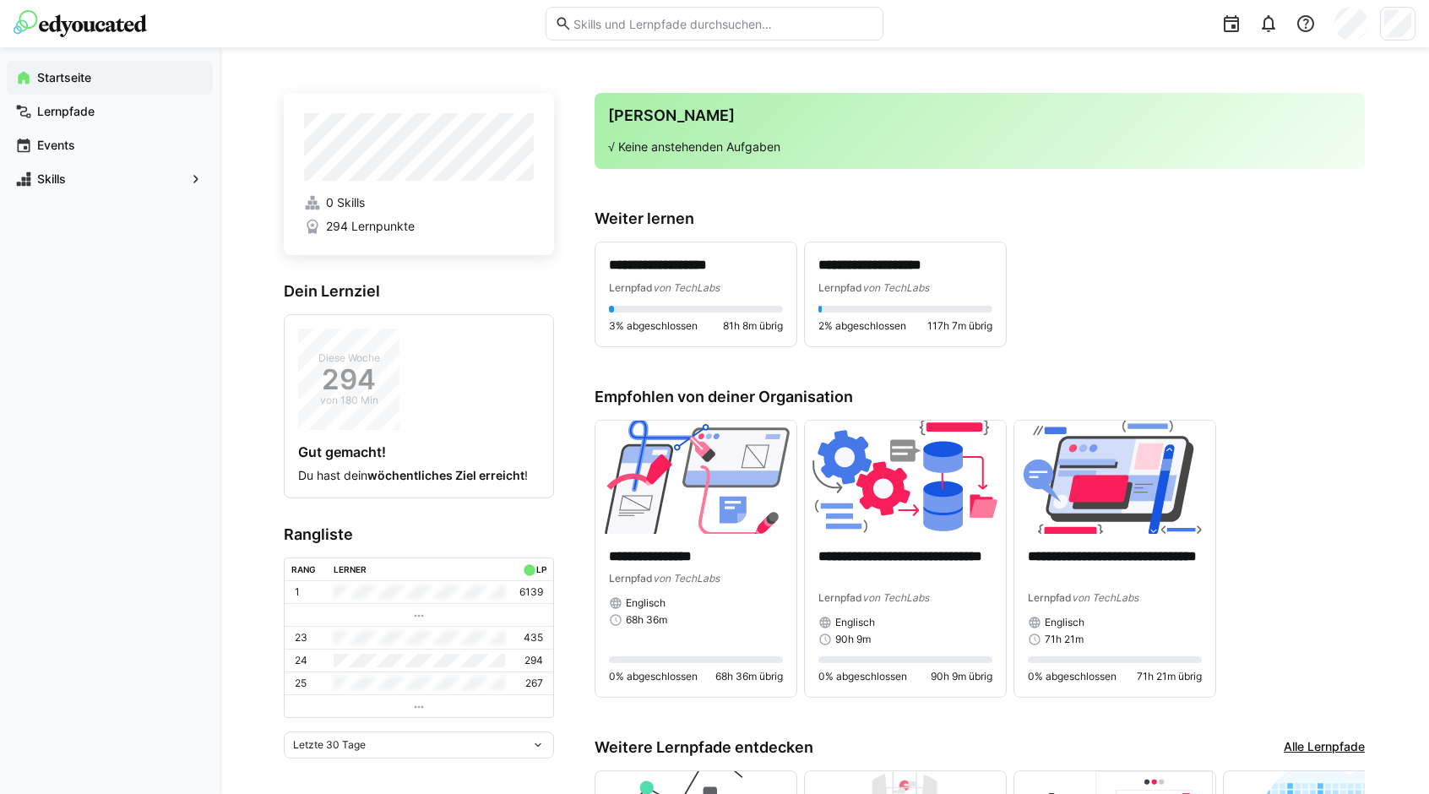
click at [476, 741] on div "Letzte 30 Tage" at bounding box center [412, 745] width 238 height 12
click at [409, 590] on span "Letzte 7 Tage" at bounding box center [419, 598] width 270 height 27
